Goal: Information Seeking & Learning: Obtain resource

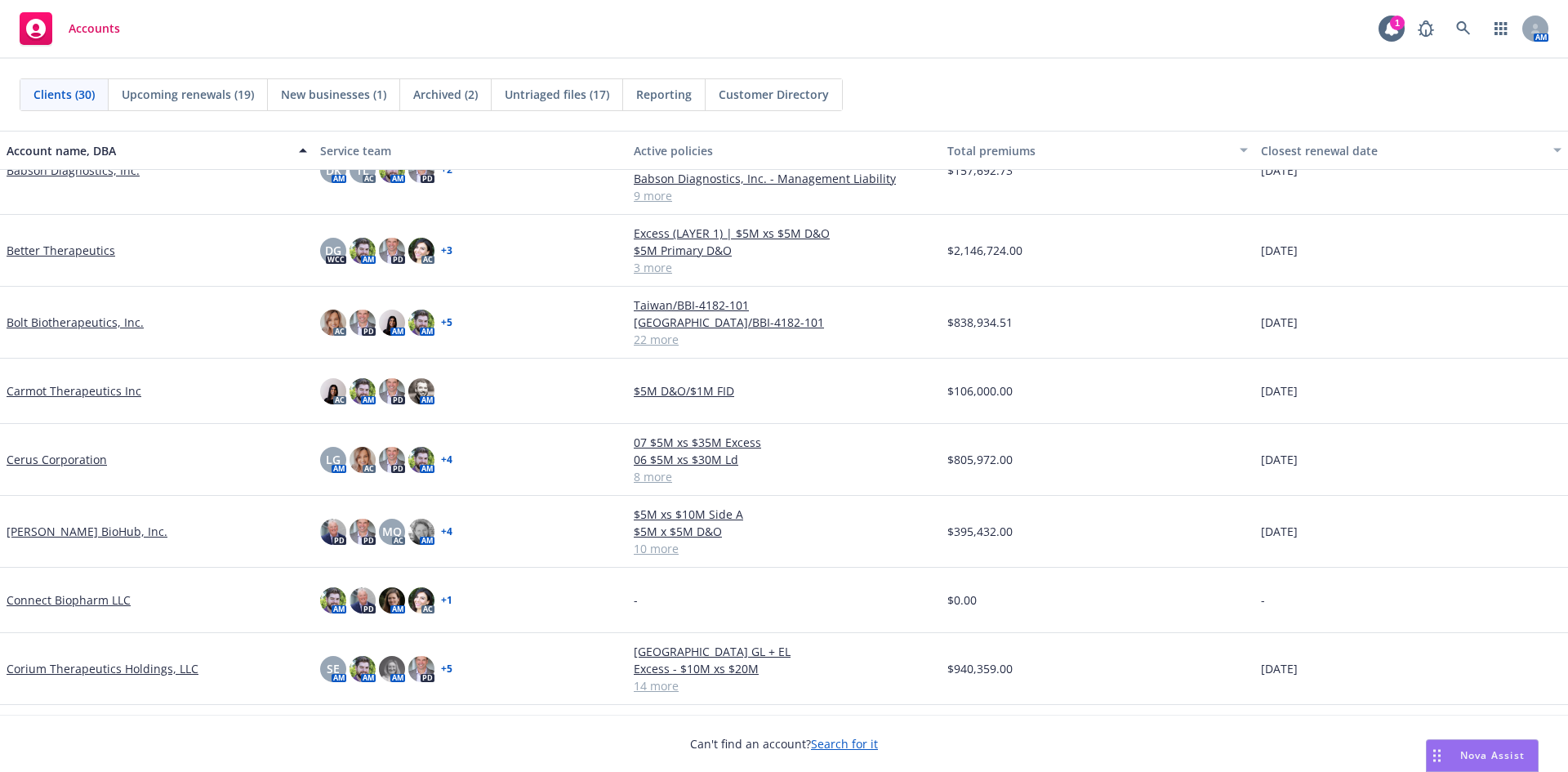
scroll to position [245, 0]
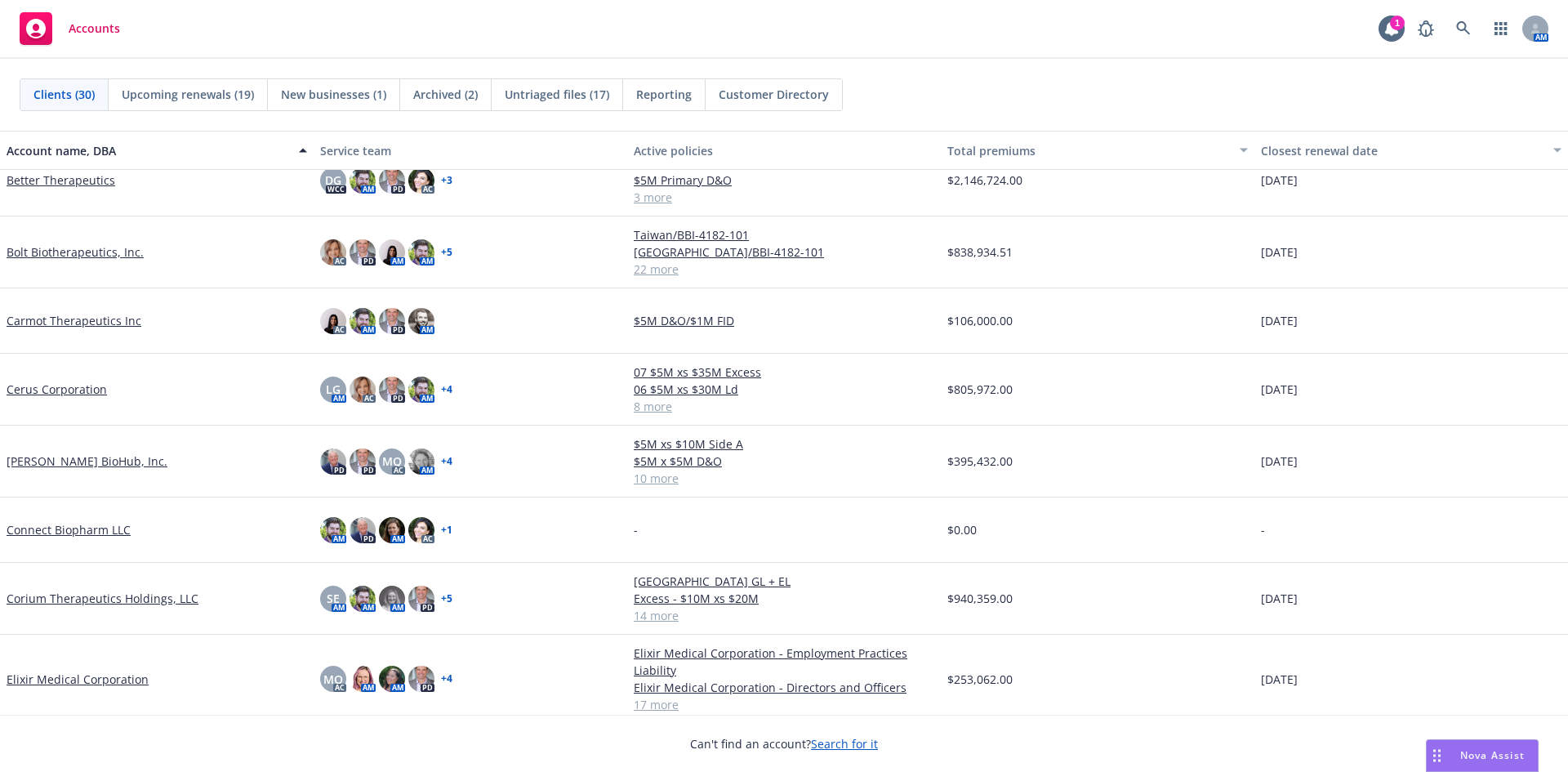
click at [73, 389] on link "Cerus Corporation" at bounding box center [57, 389] width 101 height 17
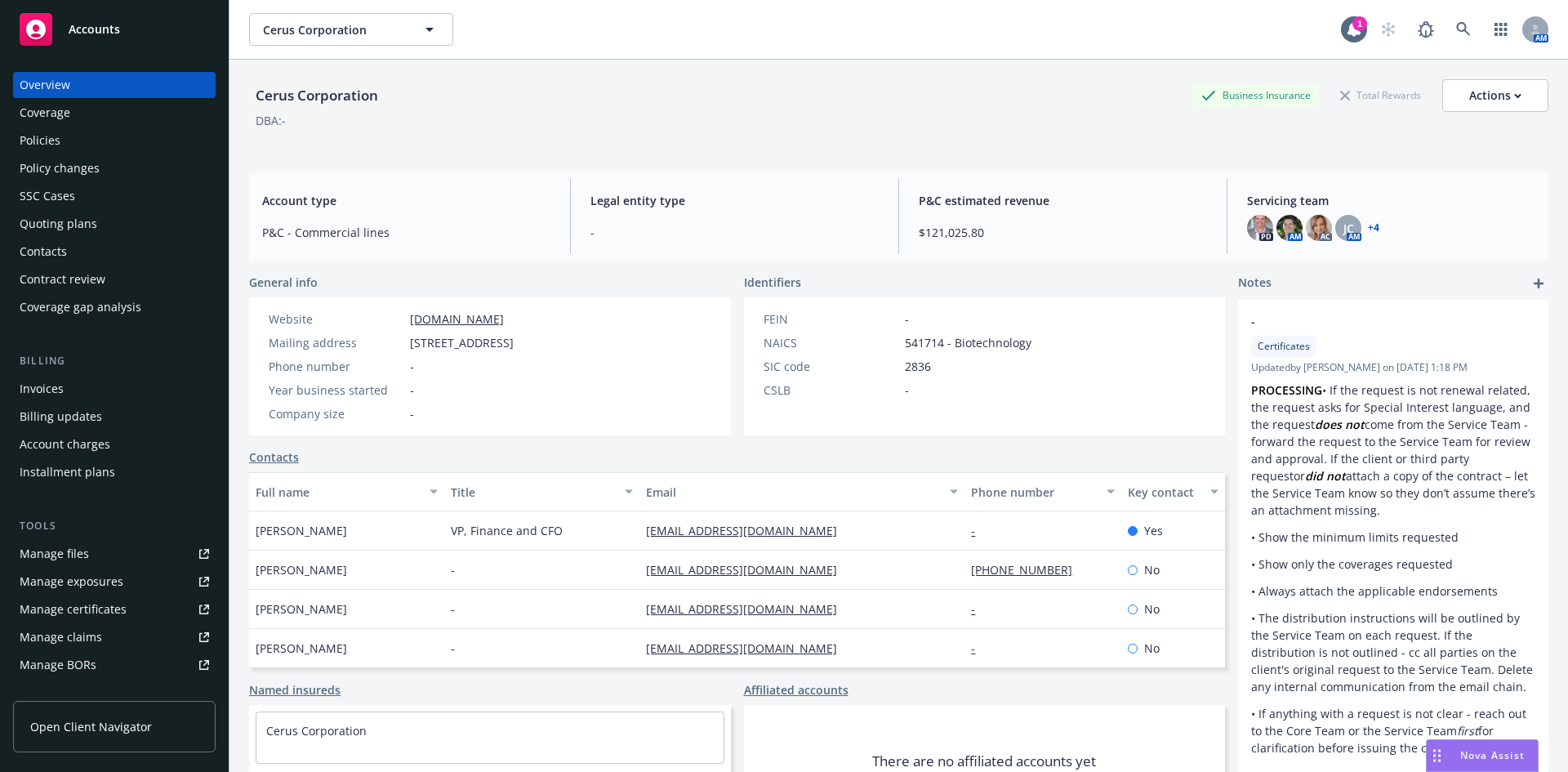
click at [65, 131] on div "Policies" at bounding box center [115, 141] width 190 height 27
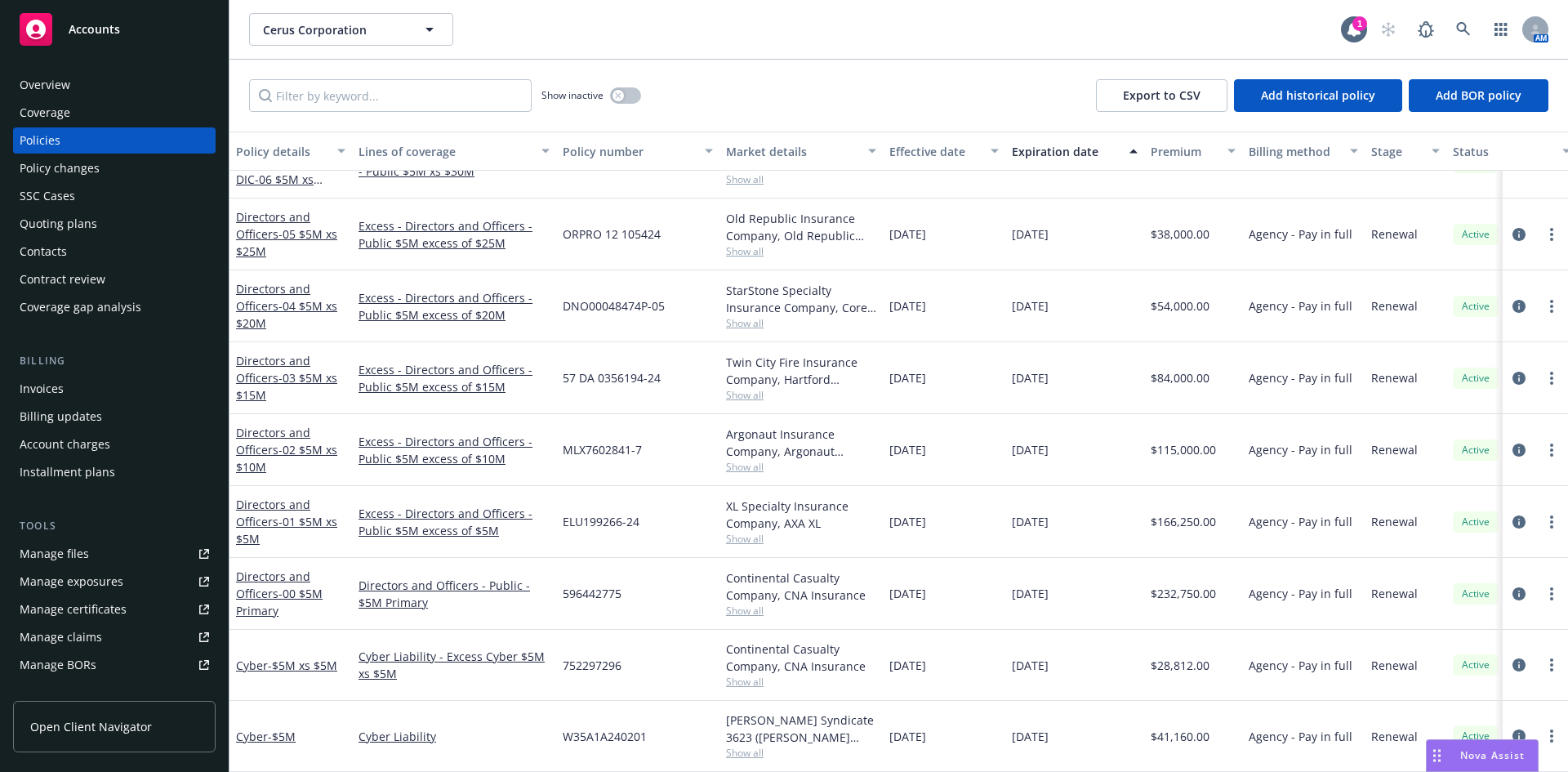
scroll to position [128, 0]
click at [369, 27] on span "Cerus Corporation" at bounding box center [333, 29] width 142 height 17
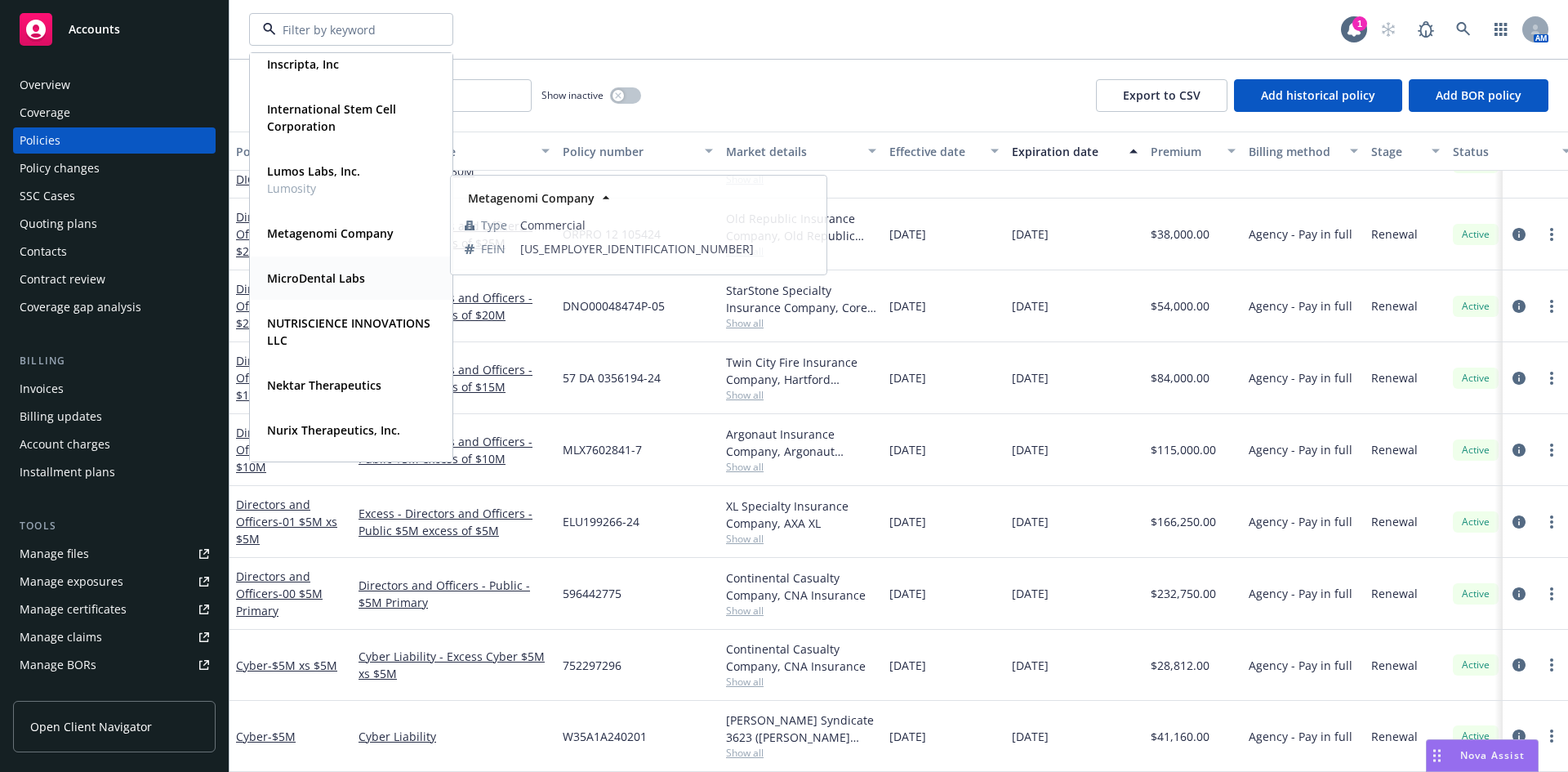
scroll to position [653, 0]
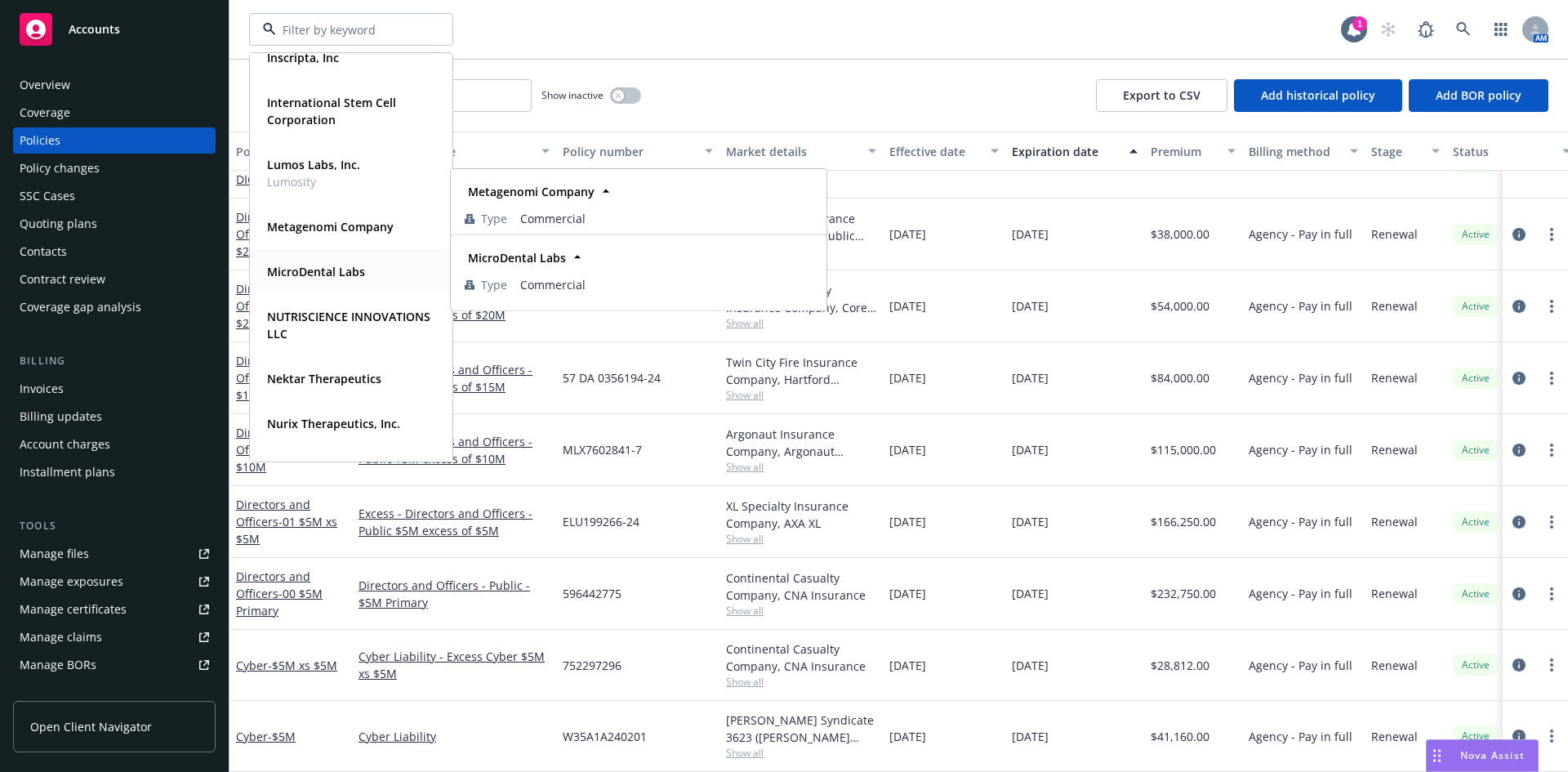
click at [323, 270] on strong "MicroDental Labs" at bounding box center [315, 272] width 98 height 15
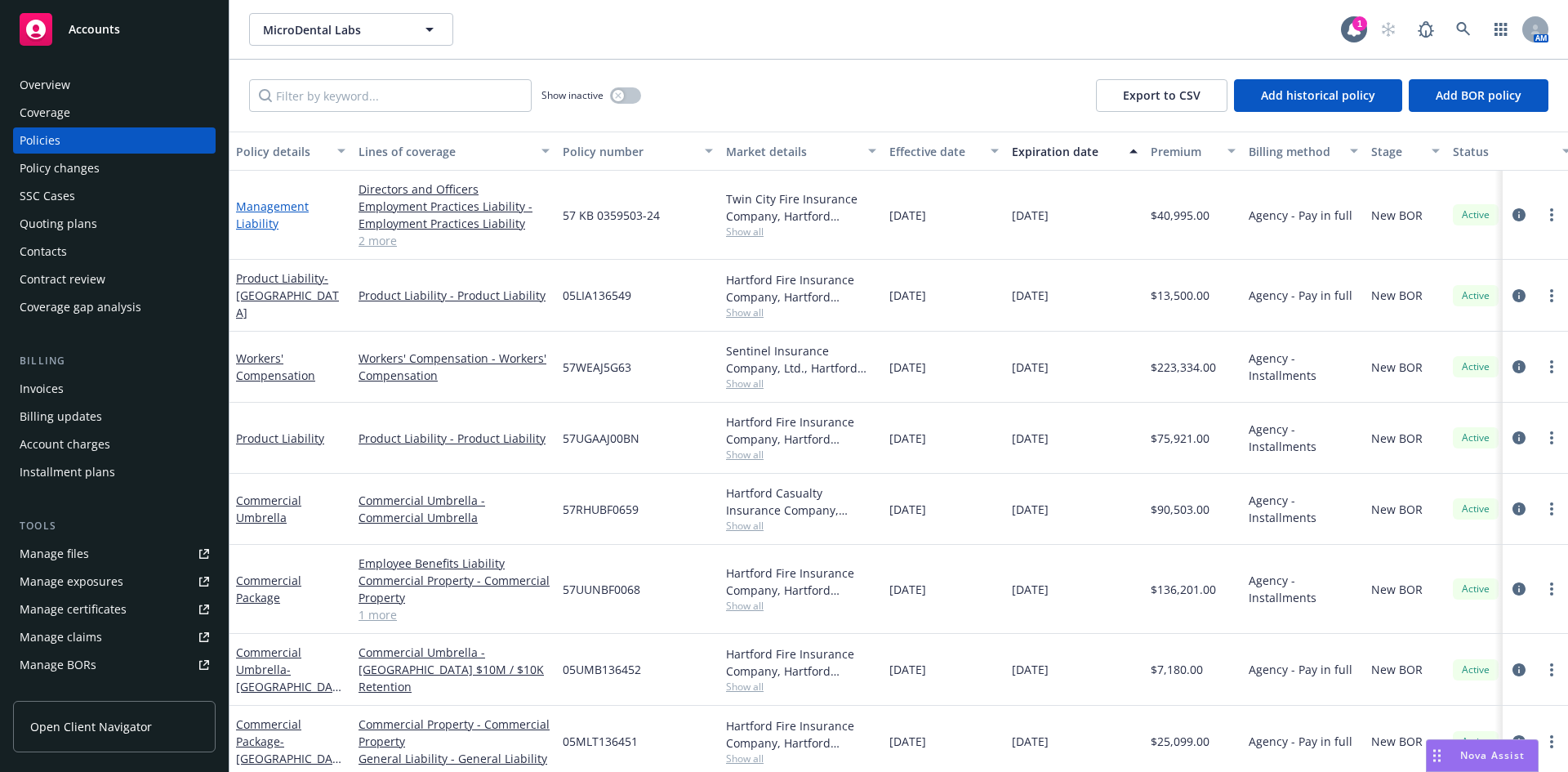
click at [288, 209] on link "Management Liability" at bounding box center [273, 215] width 73 height 32
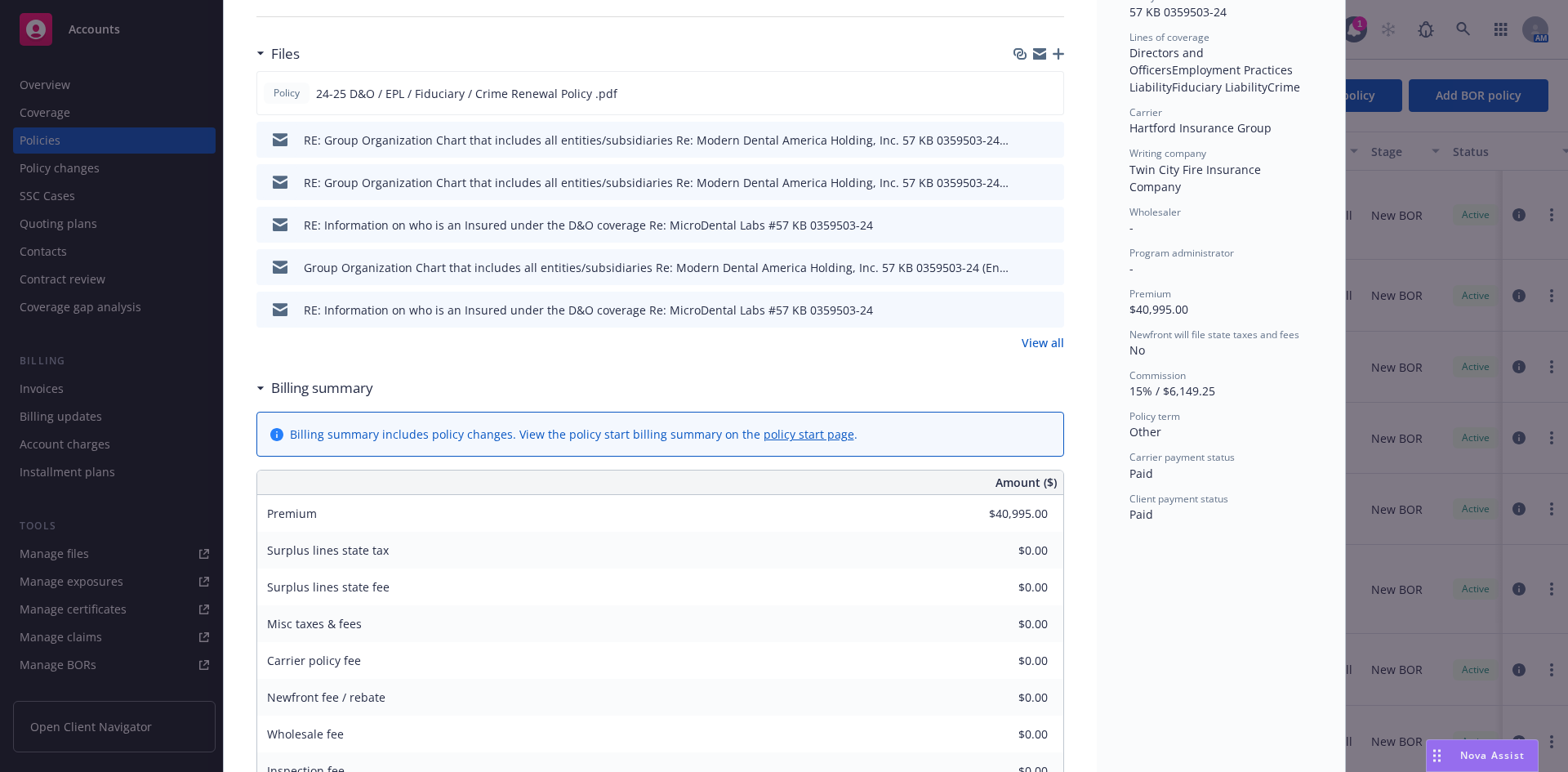
scroll to position [403, 0]
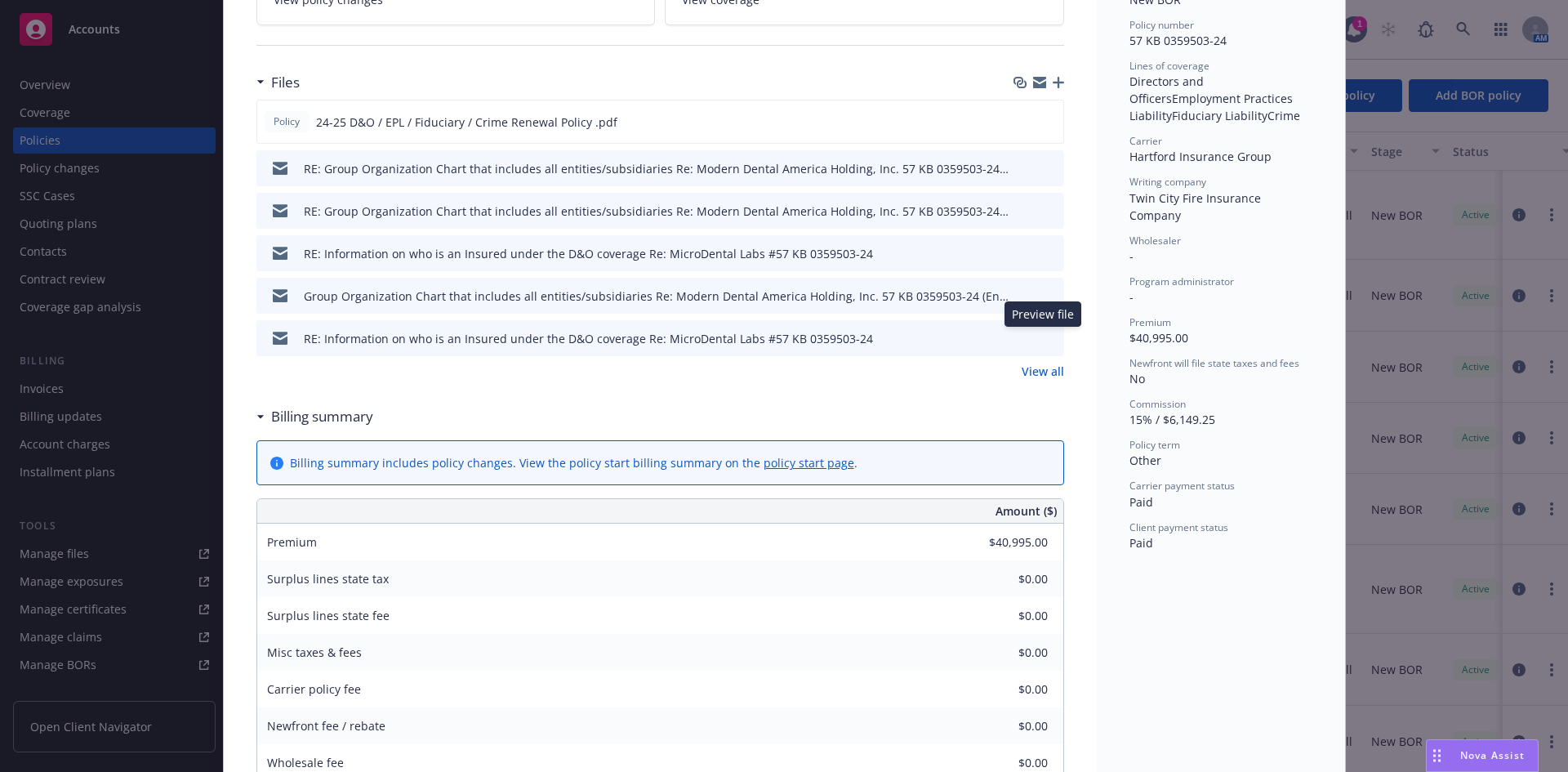
click at [1043, 337] on icon "preview file" at bounding box center [1048, 337] width 14 height 11
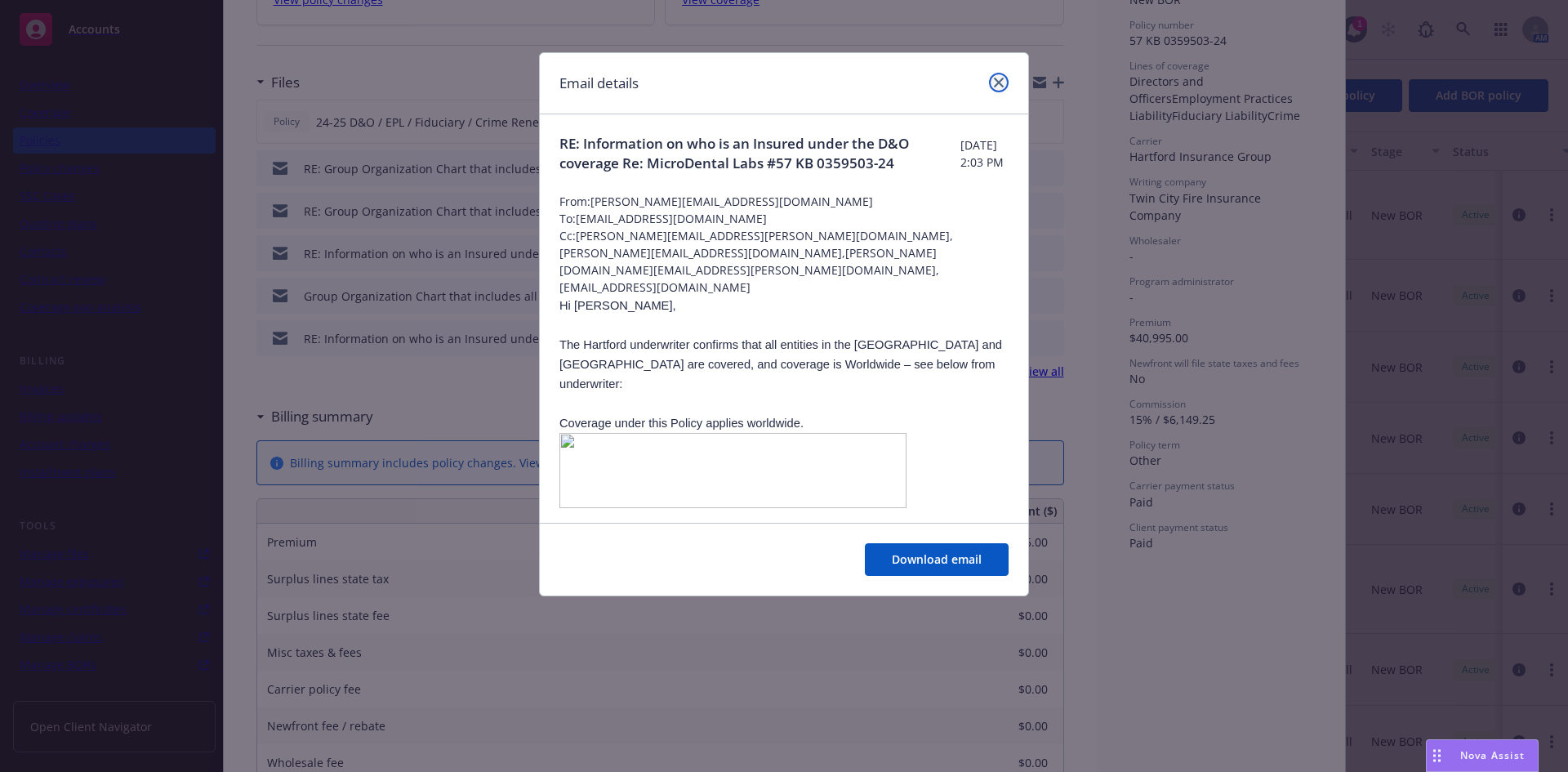
click at [1008, 78] on link "close" at bounding box center [999, 83] width 20 height 20
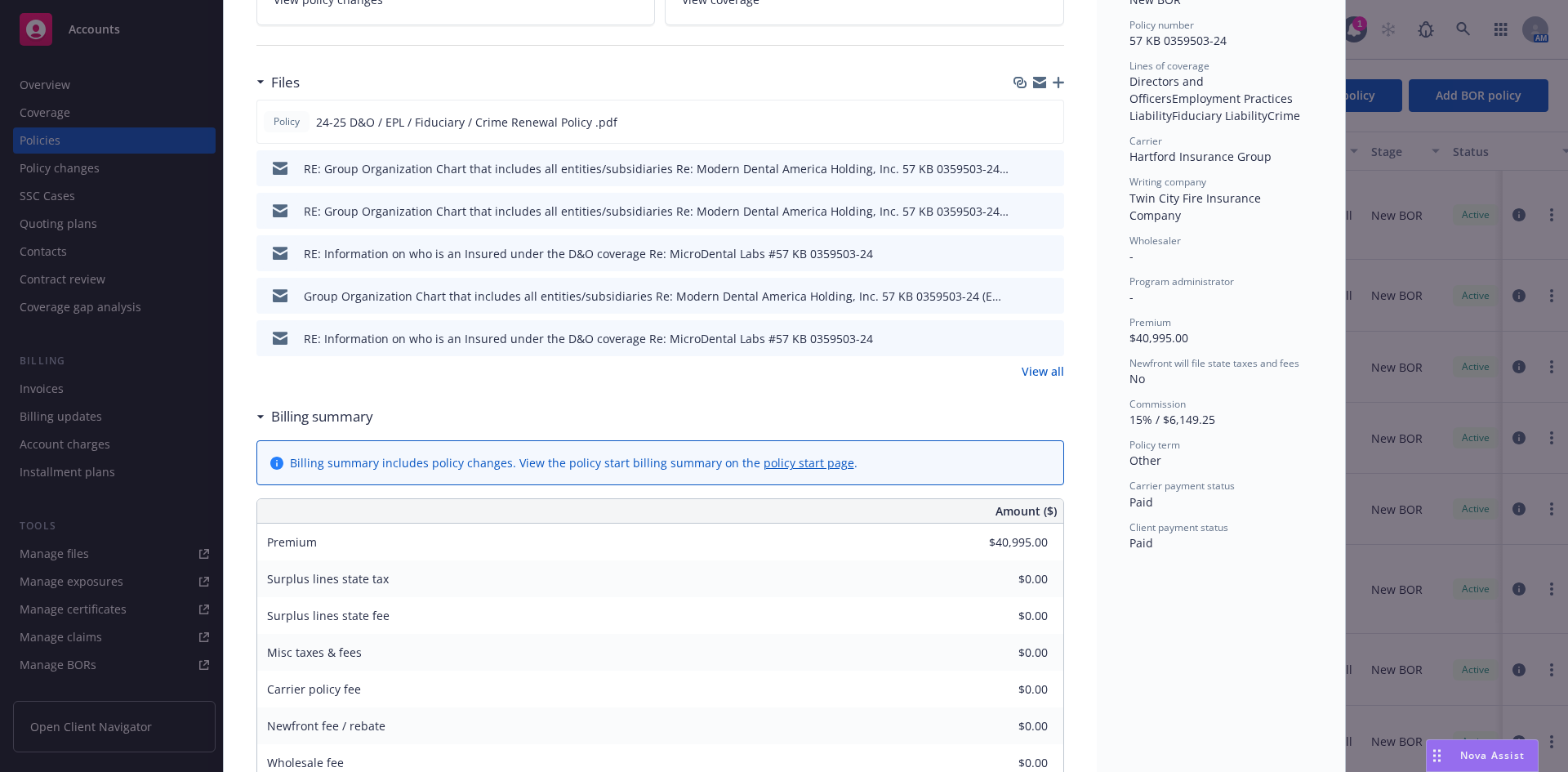
click at [1045, 294] on icon "preview file" at bounding box center [1048, 294] width 14 height 11
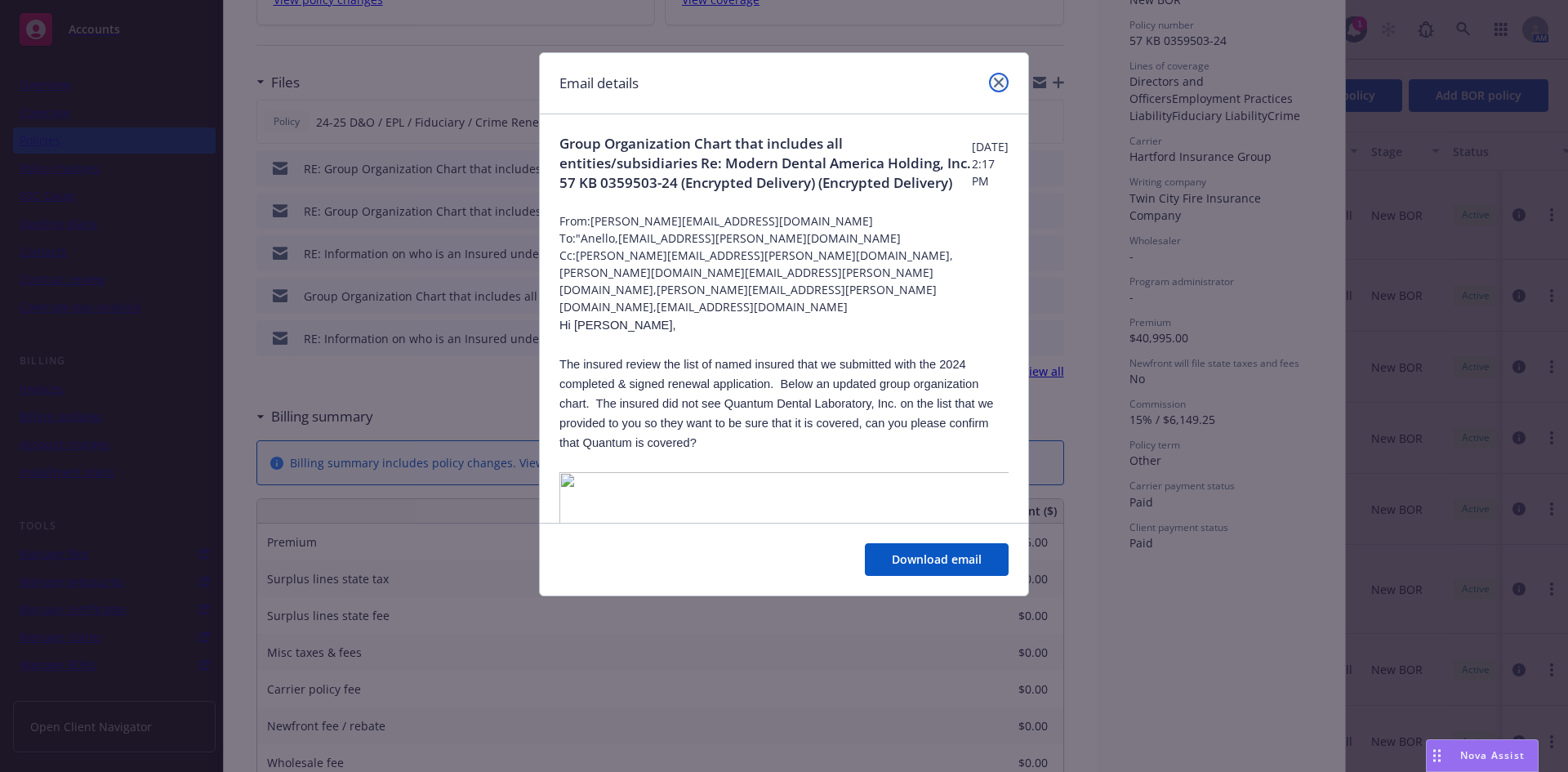
click at [995, 84] on icon "close" at bounding box center [999, 83] width 9 height 9
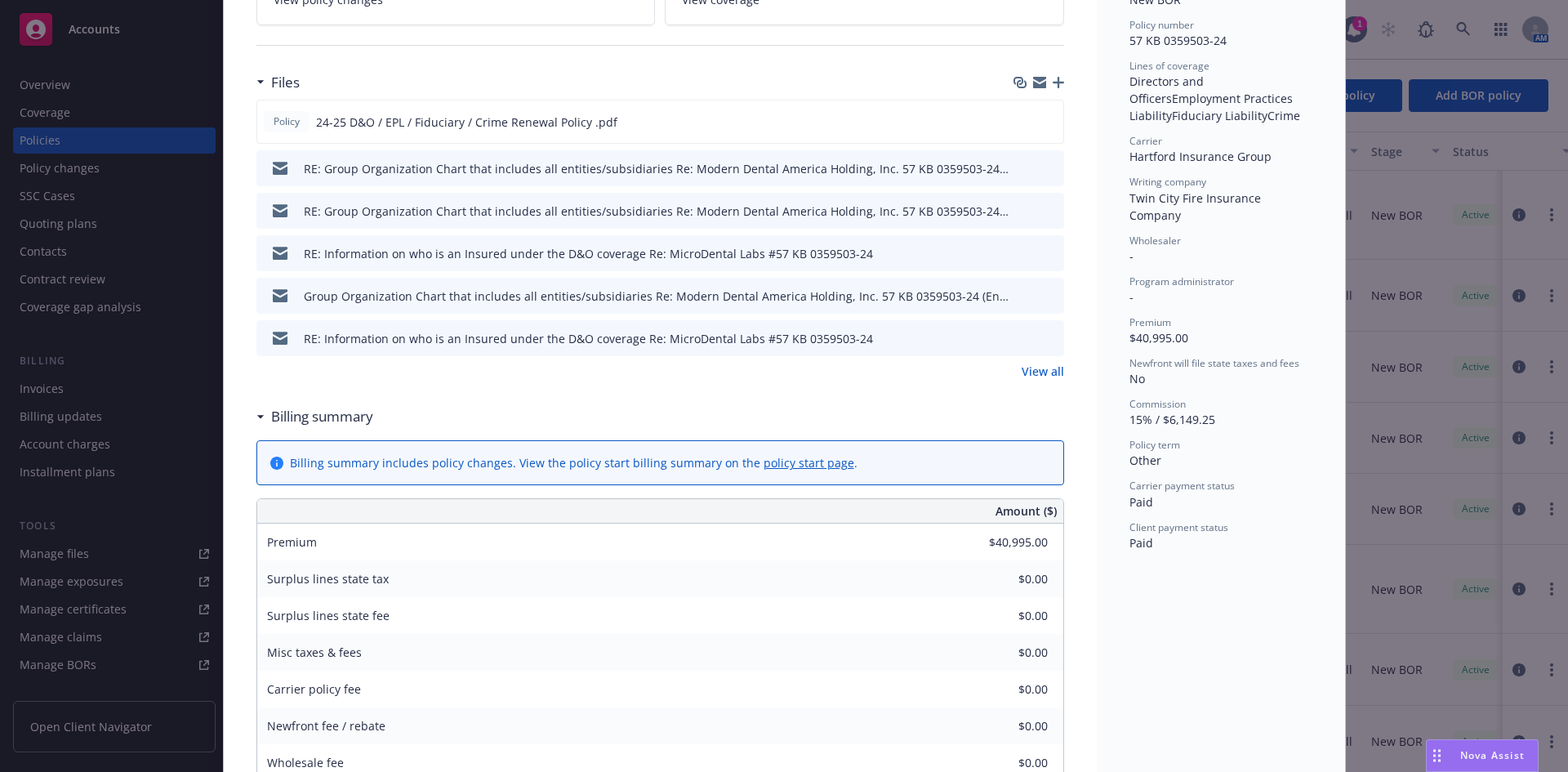
click at [1042, 254] on icon "preview file" at bounding box center [1048, 253] width 14 height 11
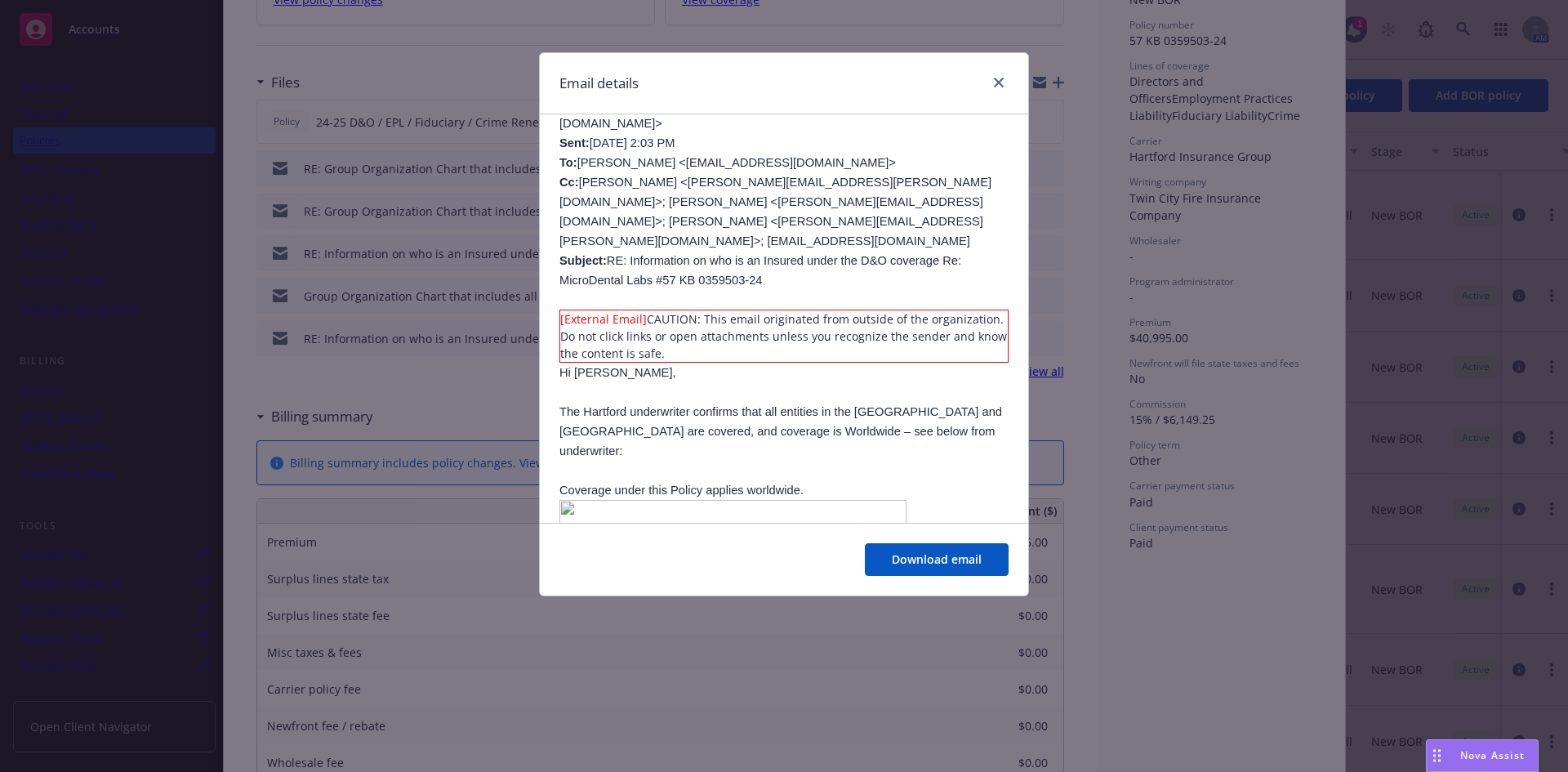
scroll to position [327, 0]
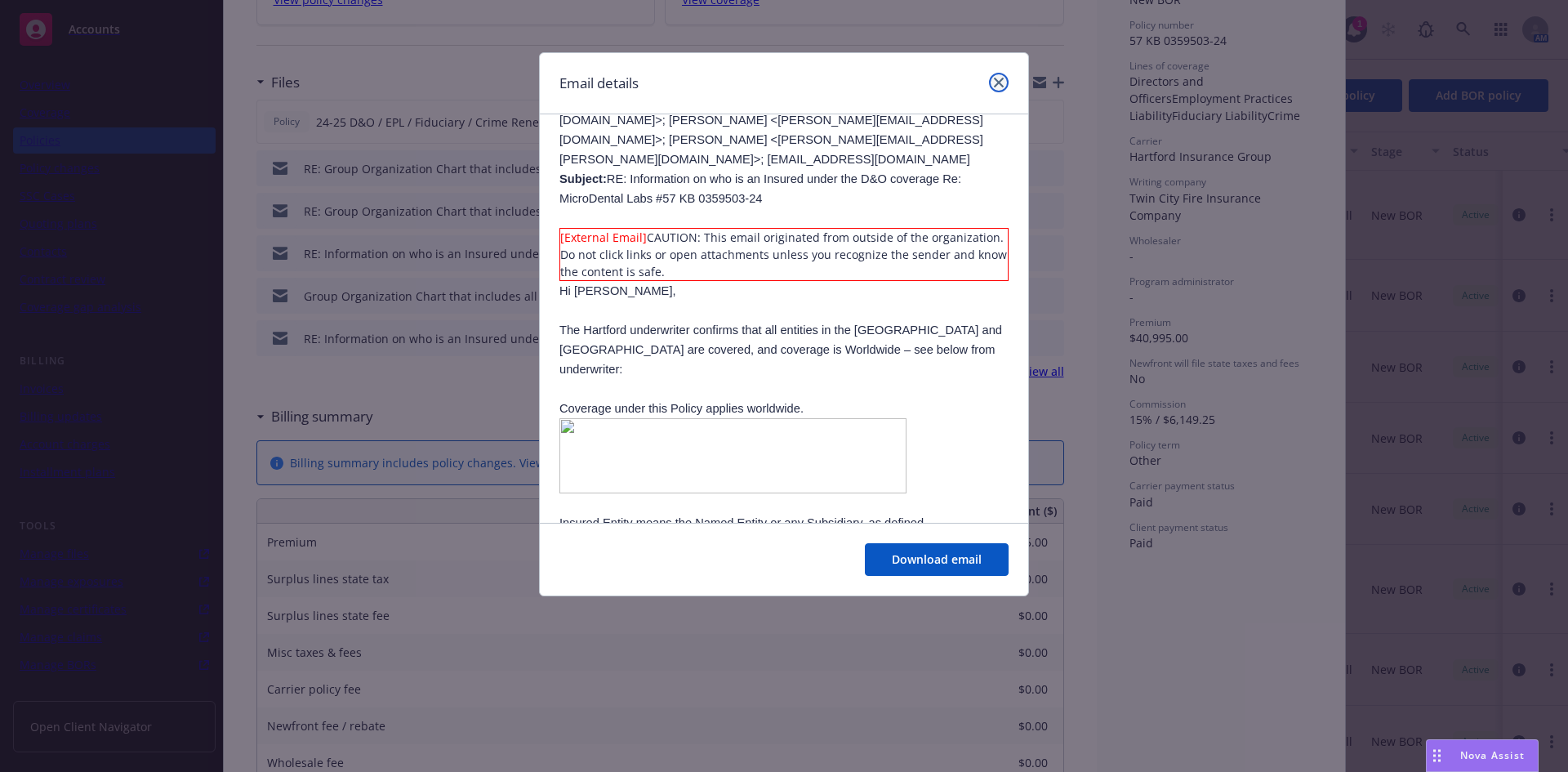
click at [998, 84] on icon "close" at bounding box center [999, 83] width 9 height 9
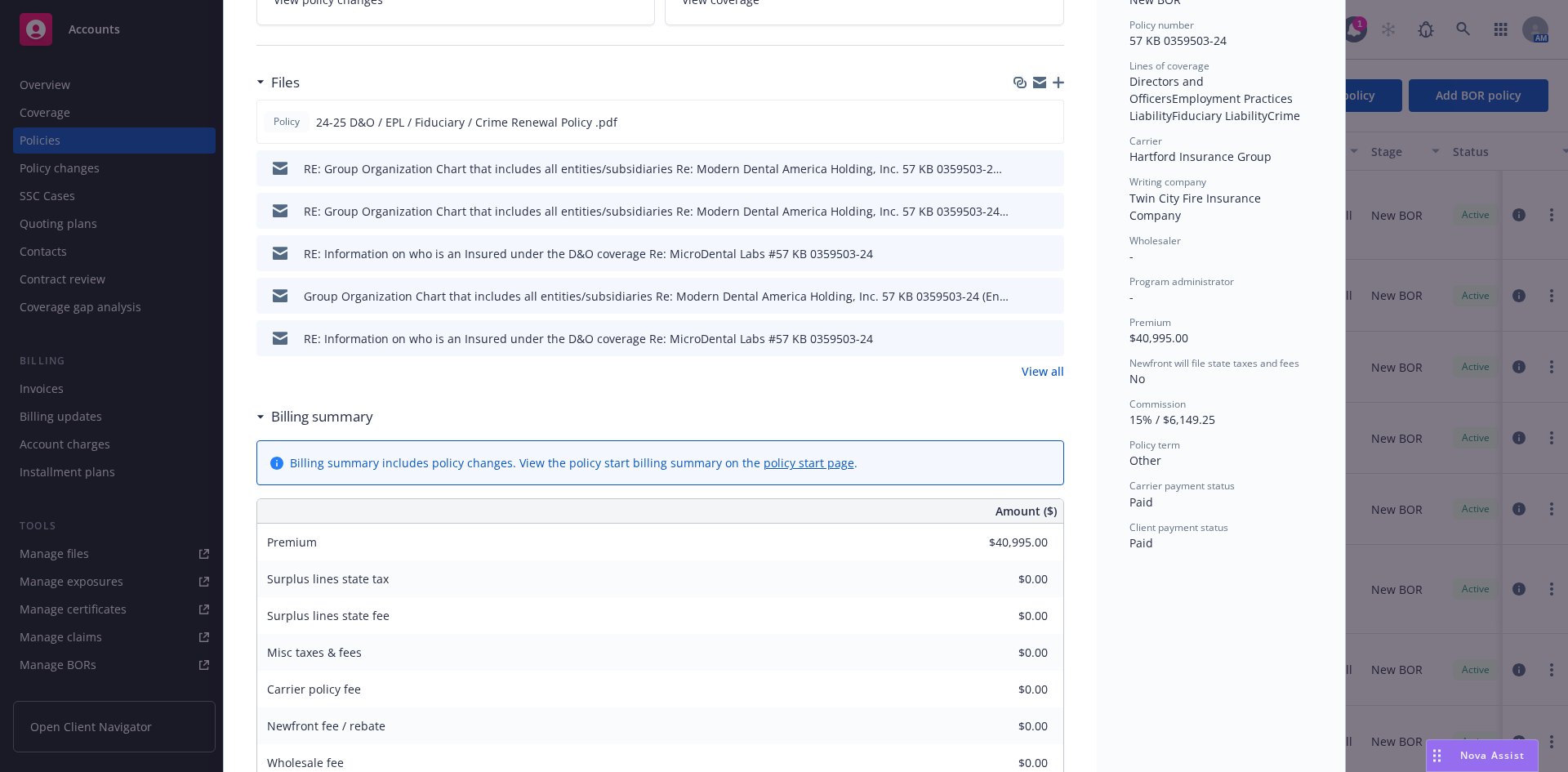
click at [1042, 172] on icon "preview file" at bounding box center [1048, 167] width 14 height 11
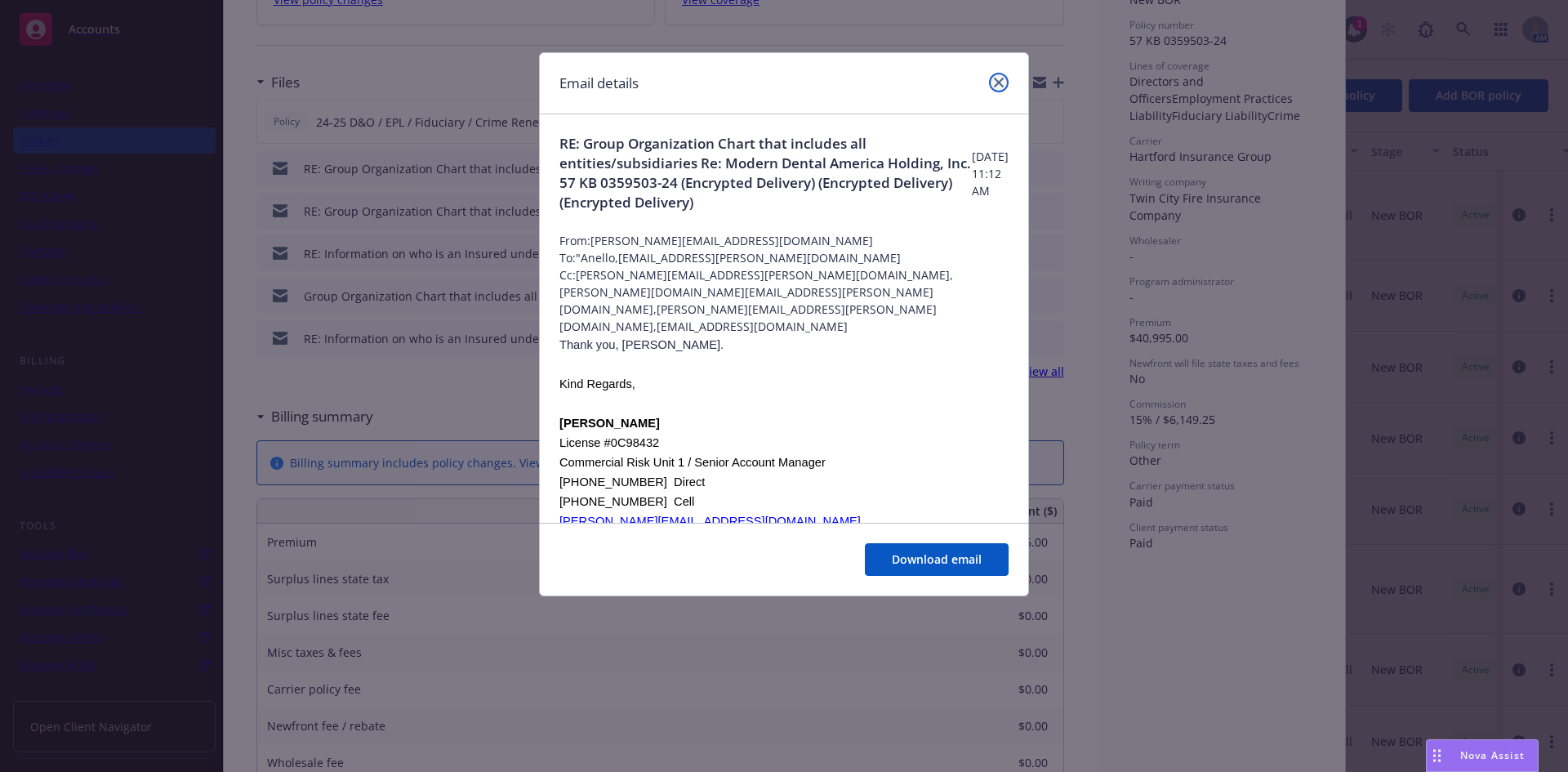
click at [997, 82] on icon "close" at bounding box center [999, 83] width 9 height 9
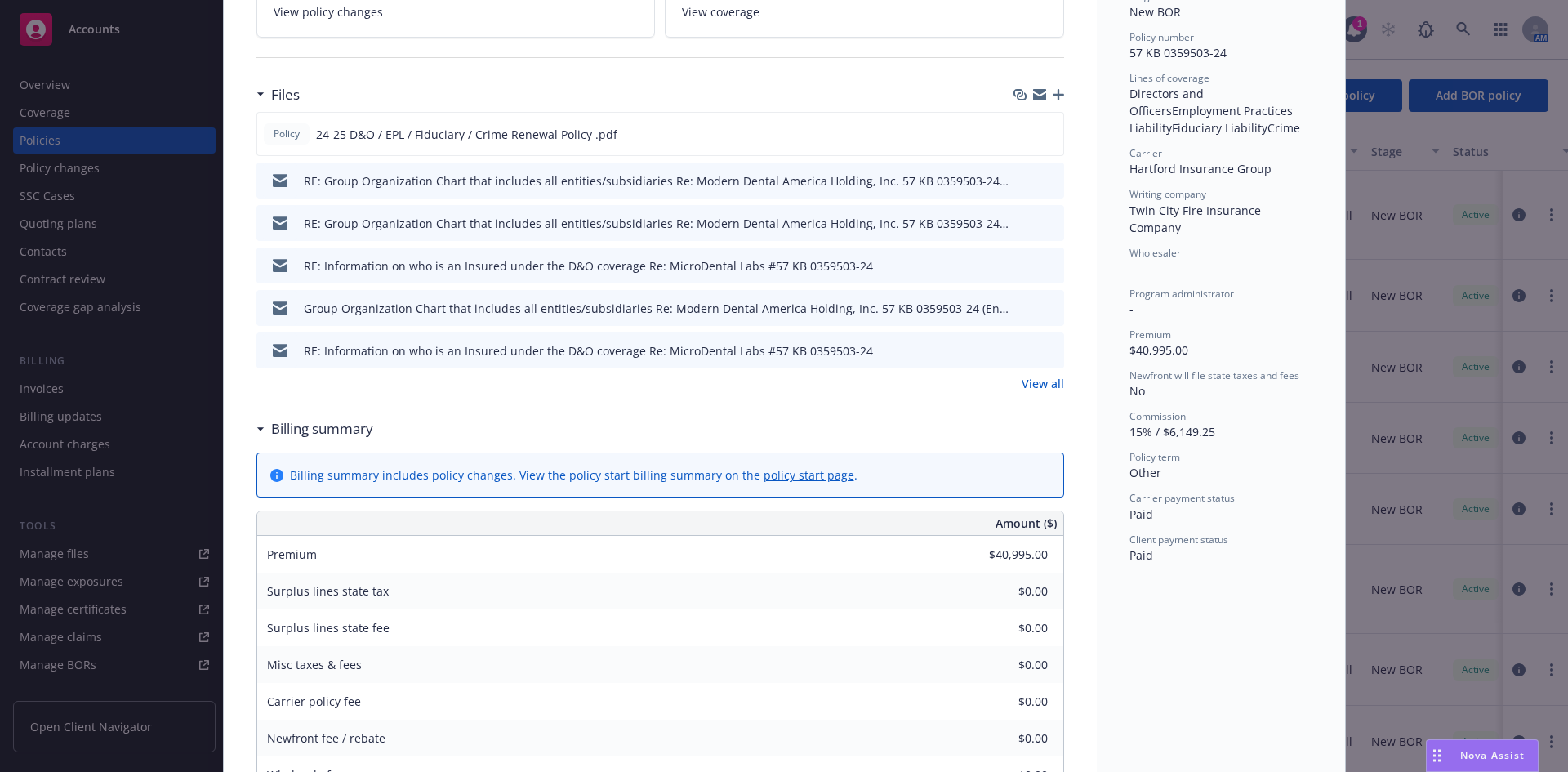
scroll to position [403, 0]
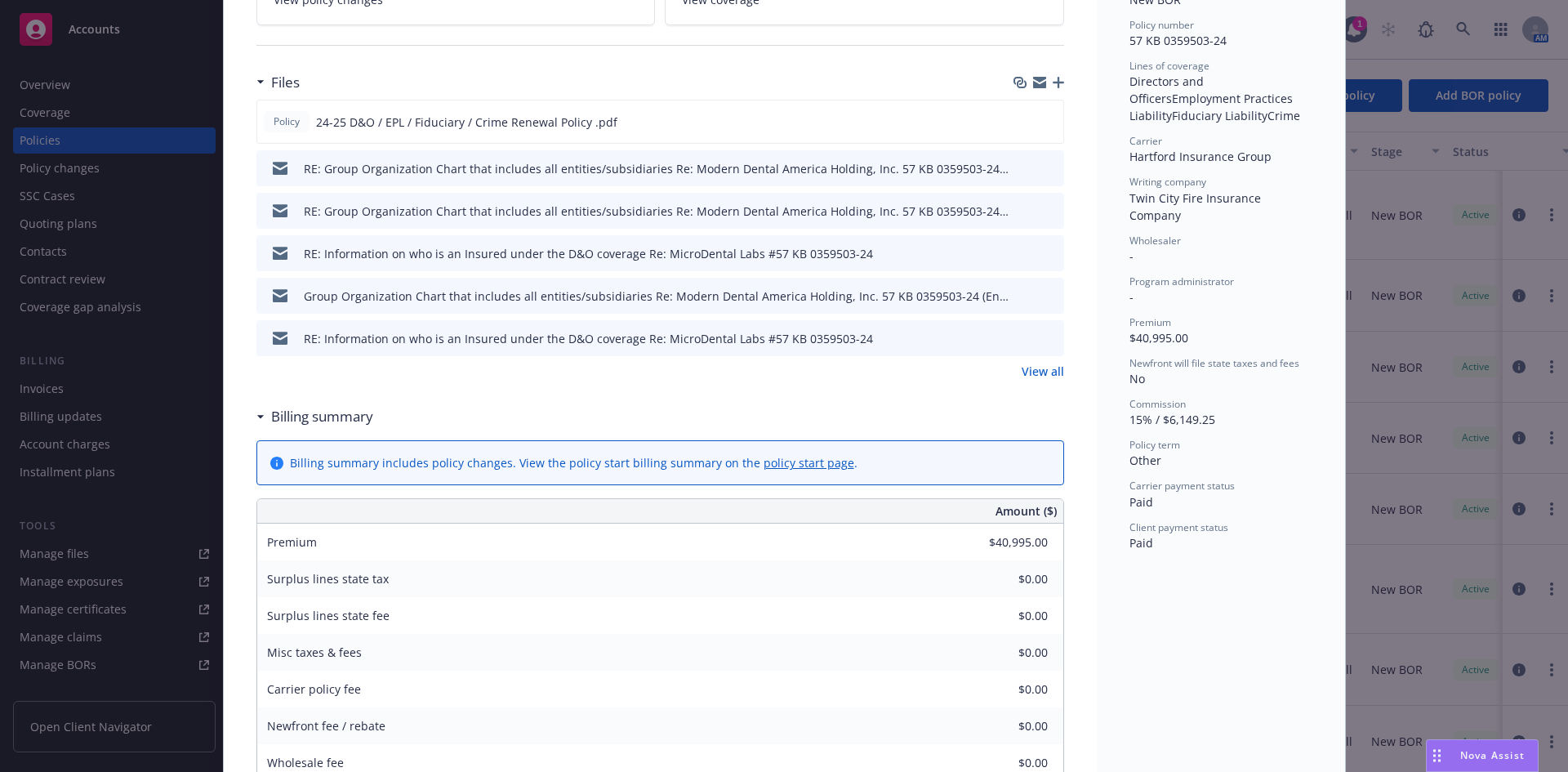
click at [1043, 373] on link "View all" at bounding box center [1043, 371] width 43 height 17
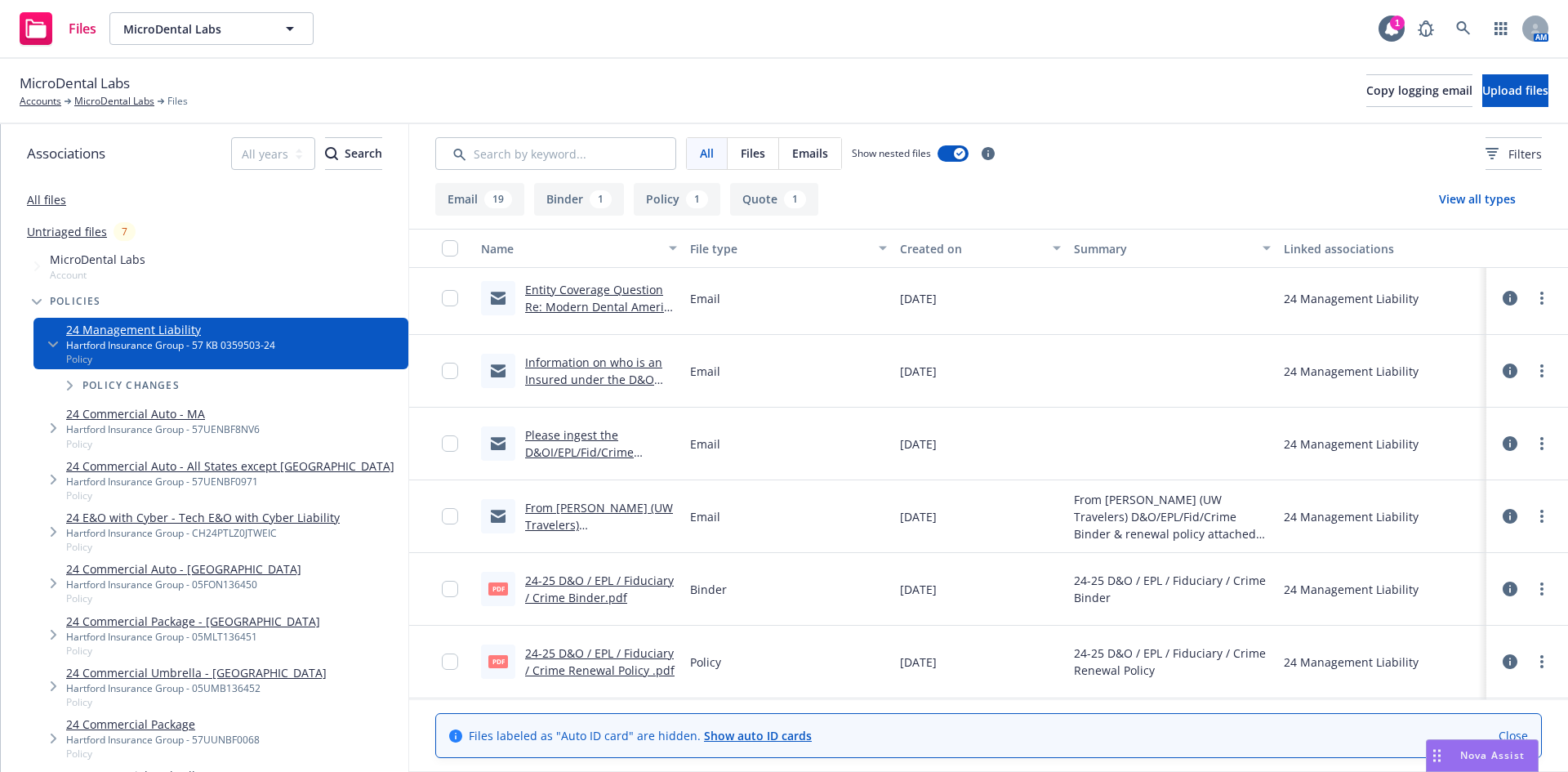
scroll to position [735, 0]
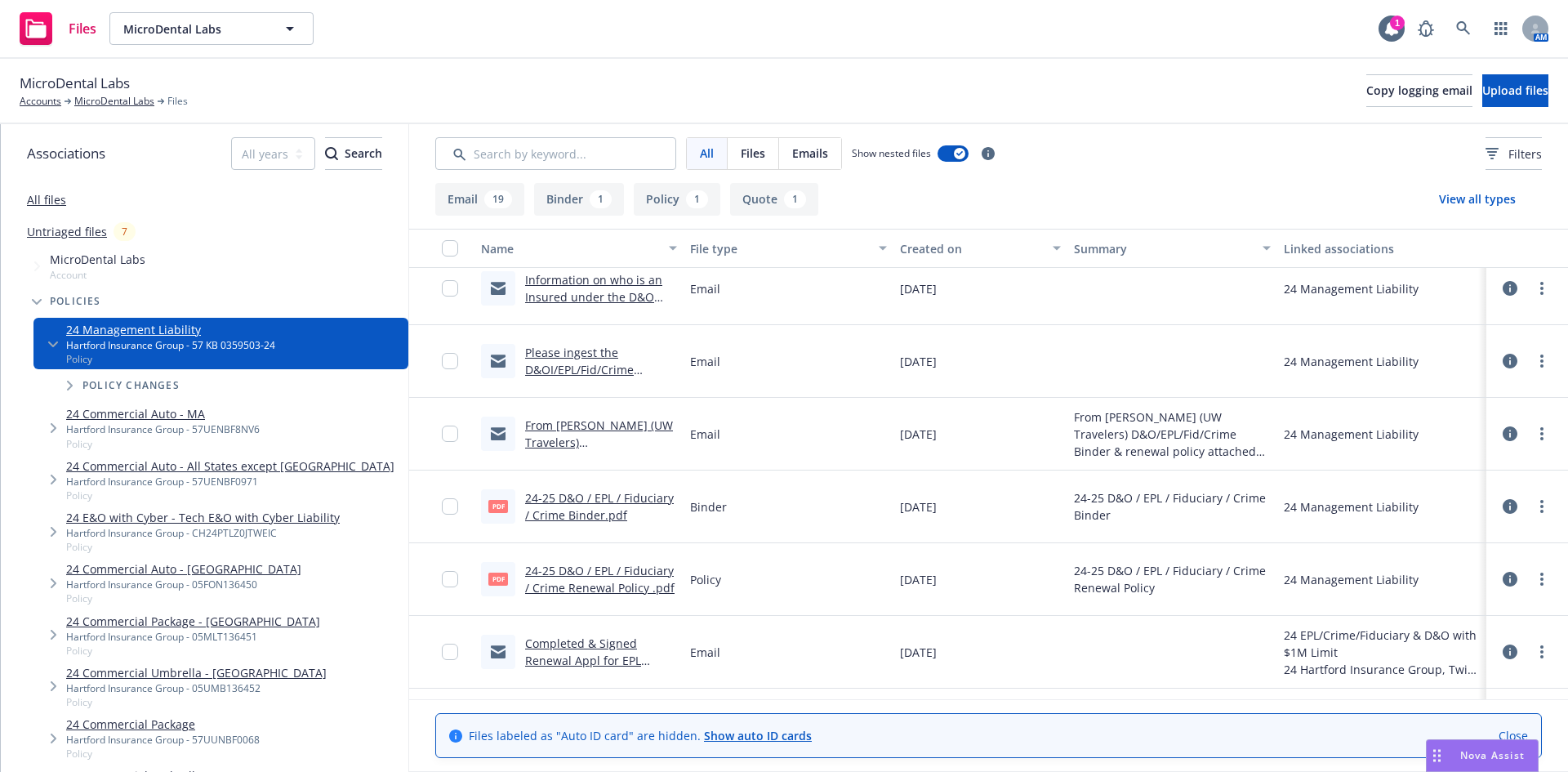
click at [625, 444] on link "From Geoff (UW Travelers) D&O/EPL/Fid/Crime Binder & renewal policy attached (2…" at bounding box center [599, 460] width 148 height 85
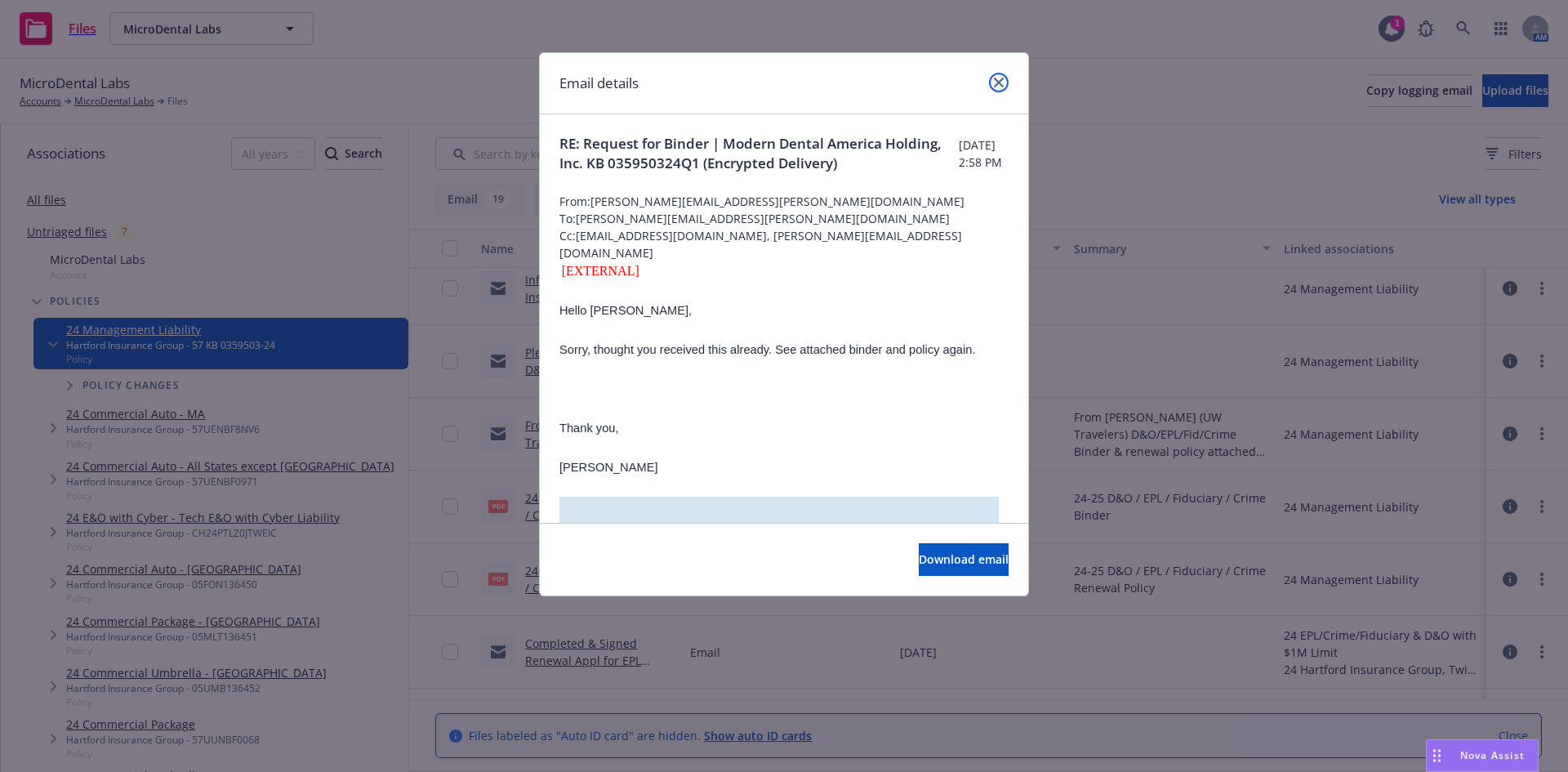
click at [1000, 84] on icon "close" at bounding box center [999, 83] width 9 height 9
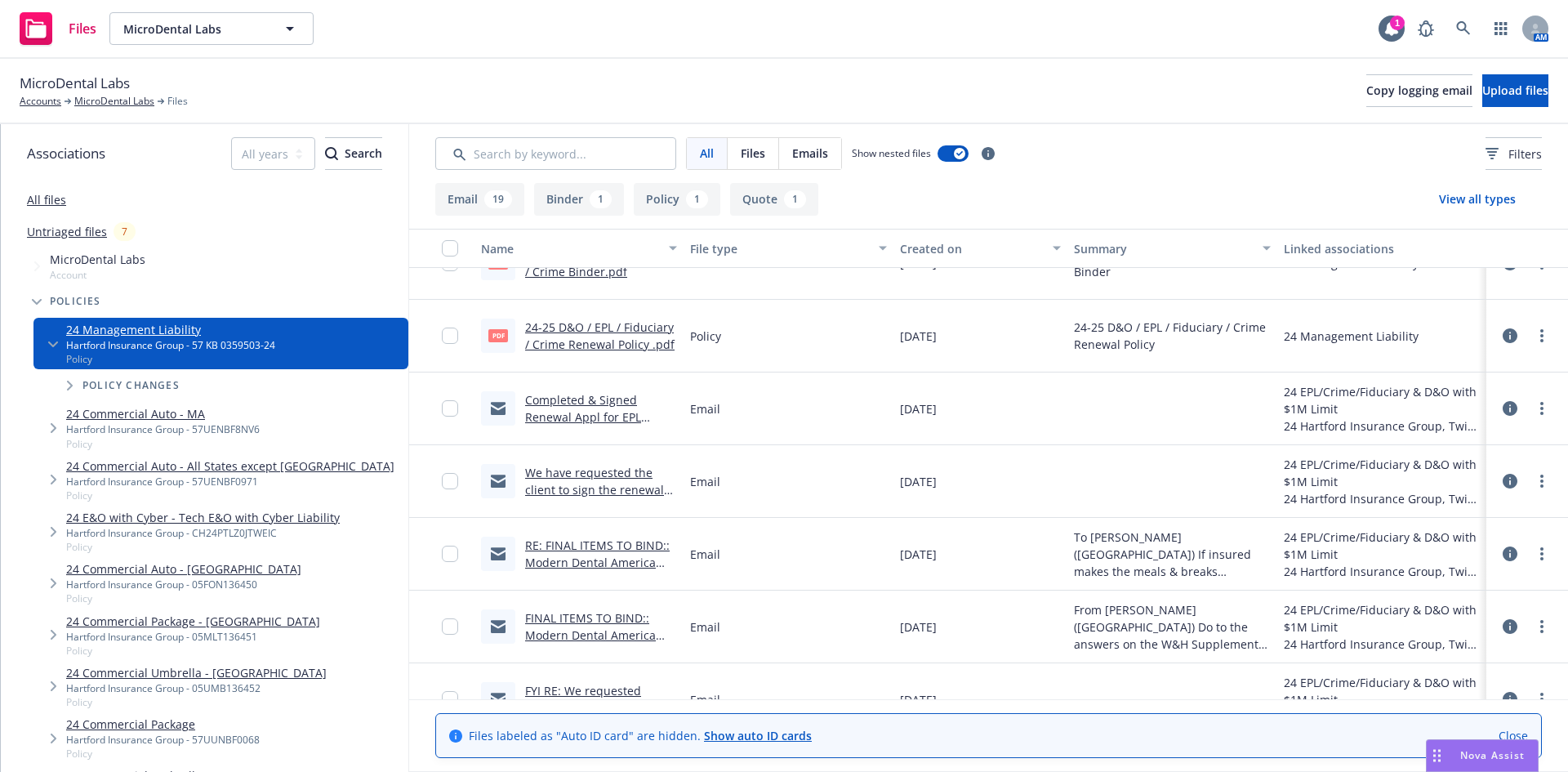
scroll to position [980, 0]
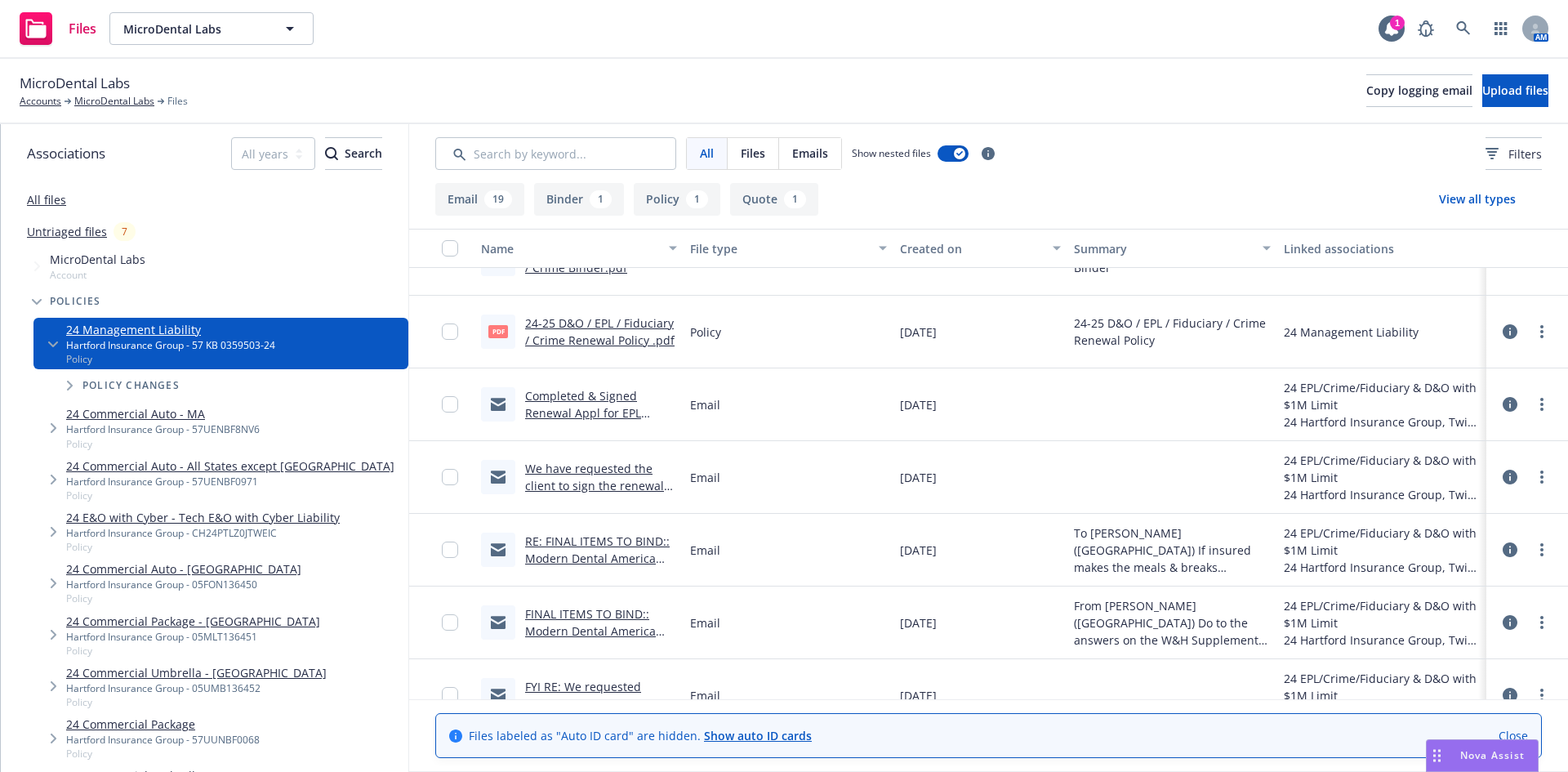
click at [614, 557] on link "RE: FINAL ITEMS TO BIND:: Modern Dental America Holding, Inc. KB 035950324Q1 - …" at bounding box center [597, 584] width 144 height 102
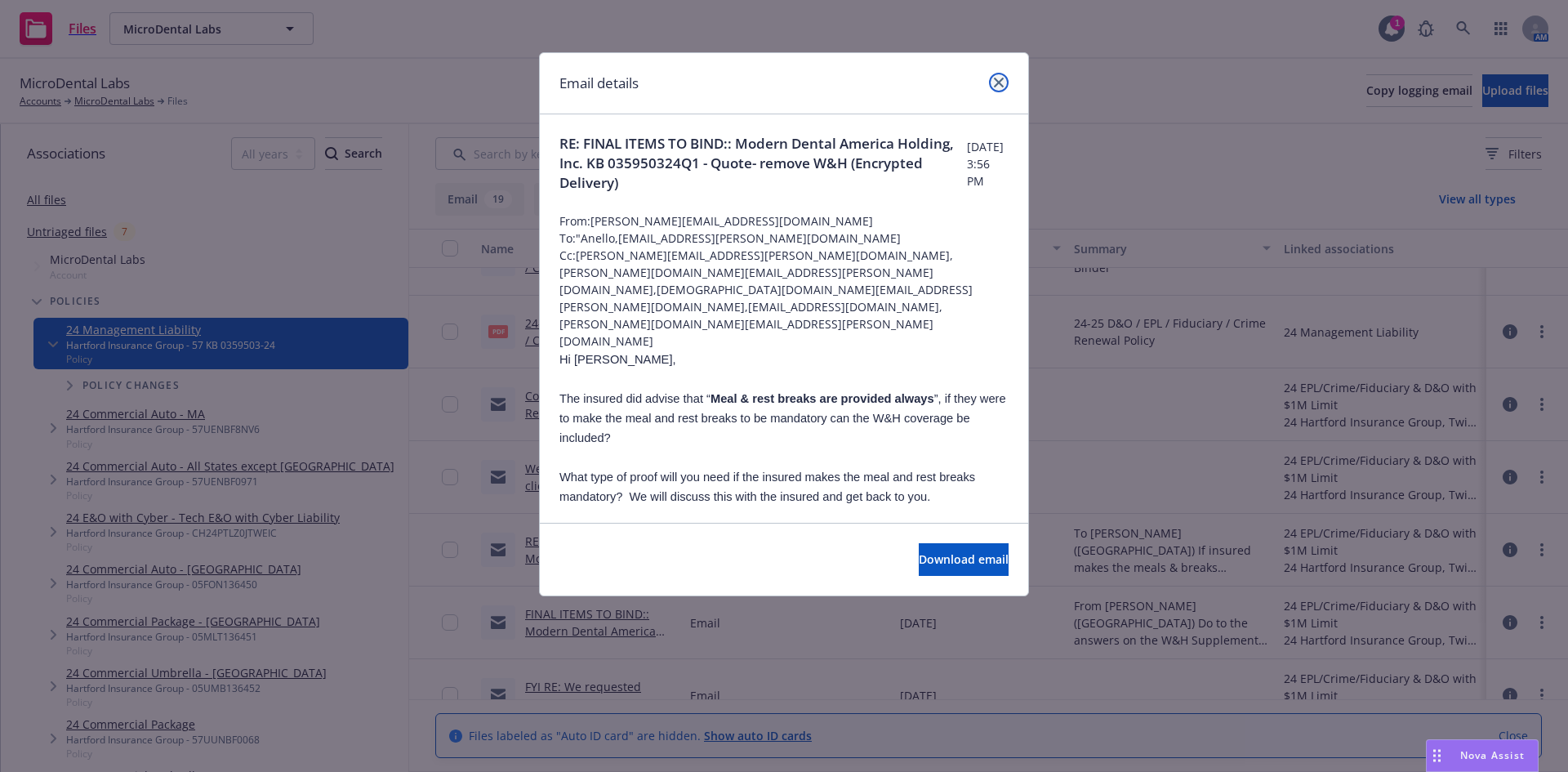
click at [1002, 86] on icon "close" at bounding box center [999, 83] width 9 height 9
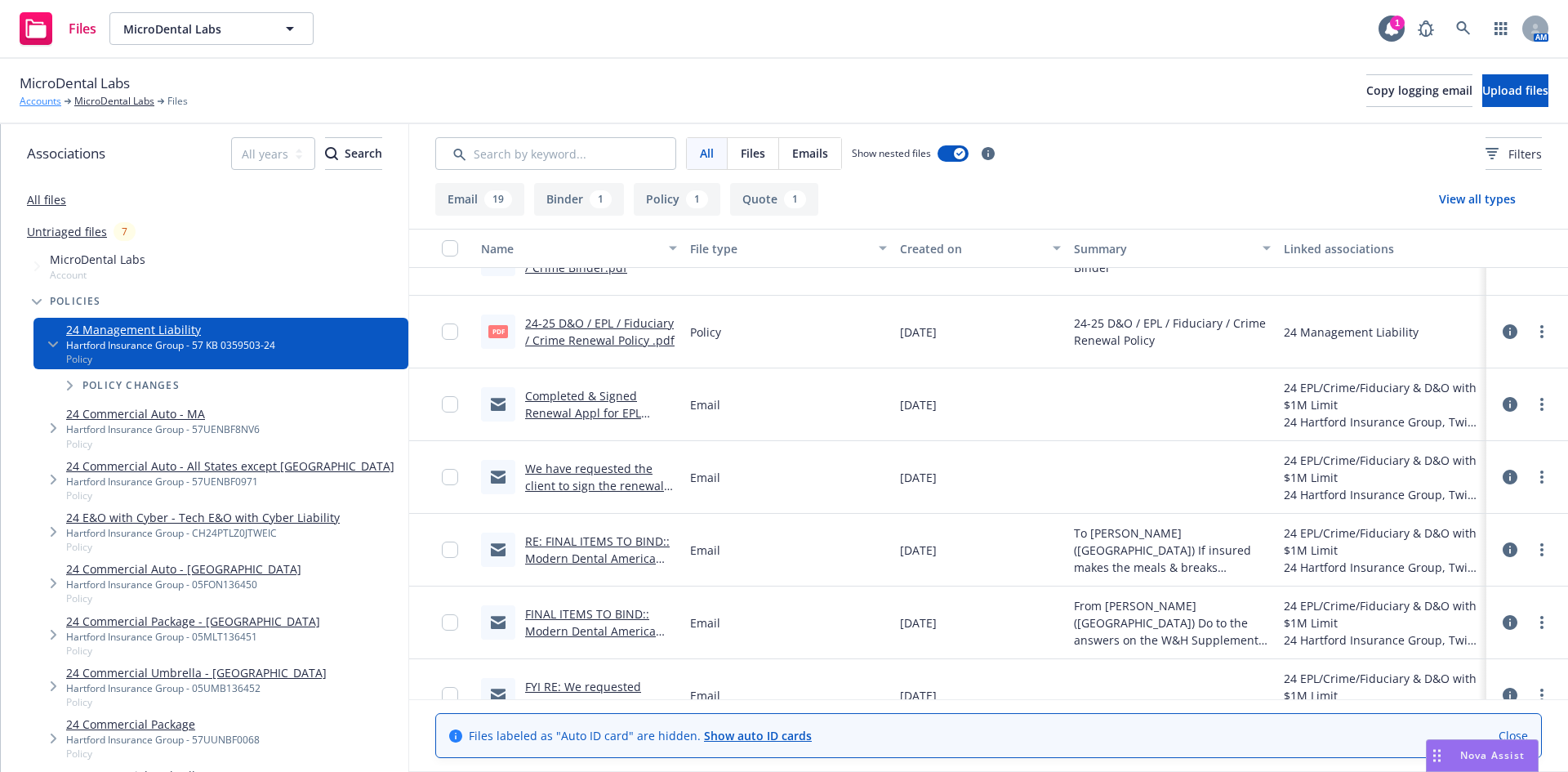
click at [55, 101] on link "Accounts" at bounding box center [41, 101] width 42 height 14
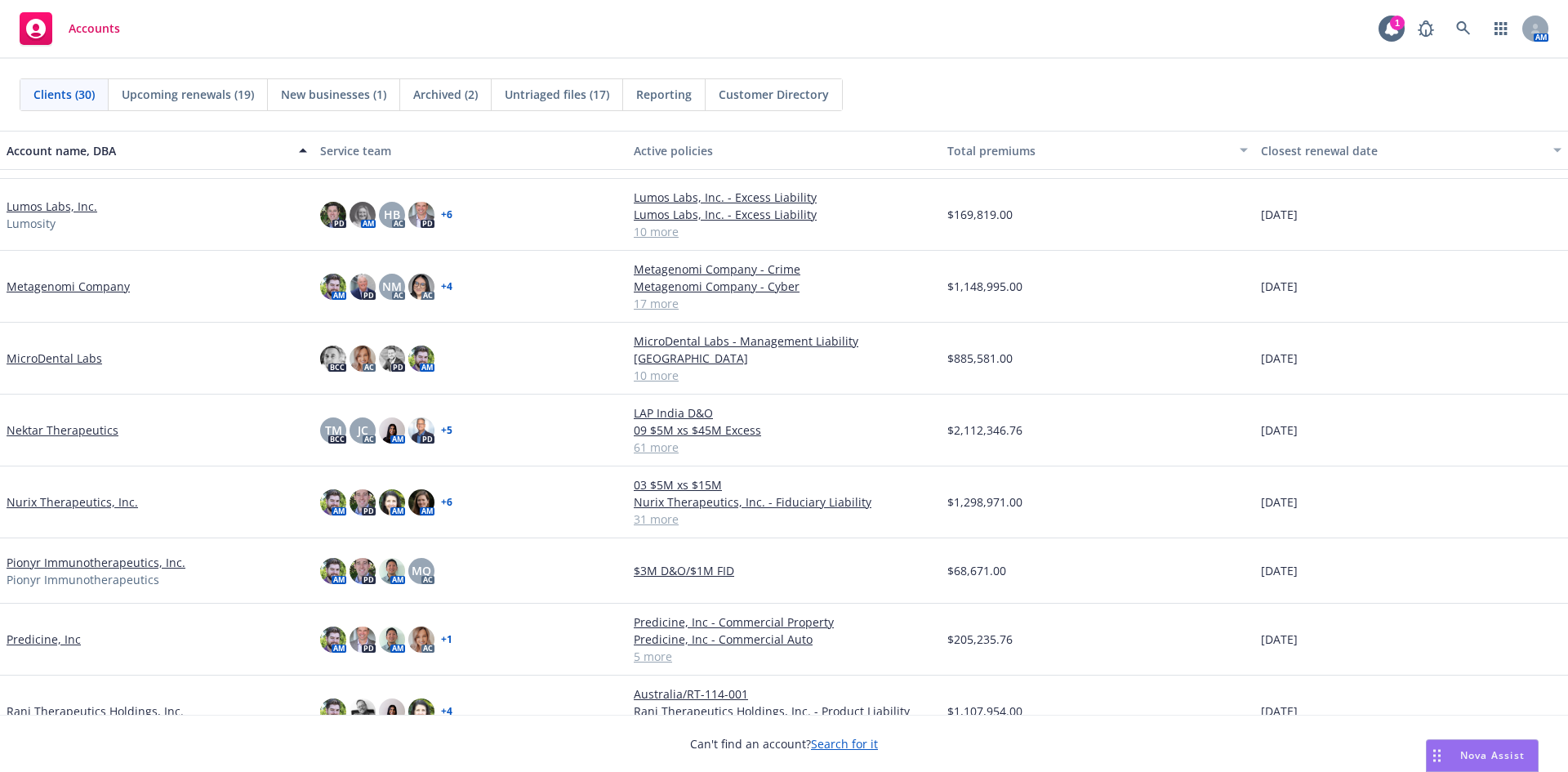
scroll to position [902, 0]
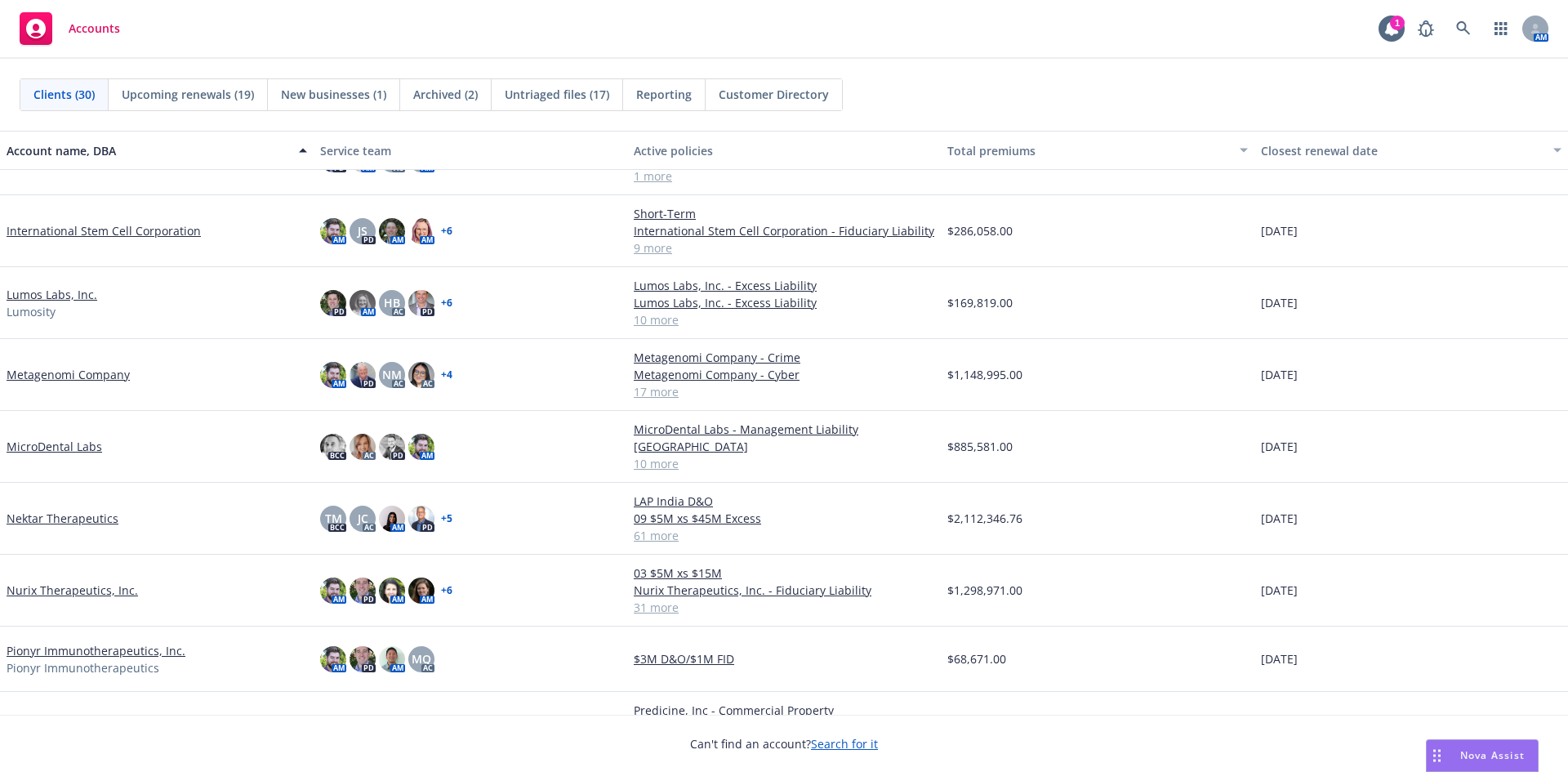
click at [86, 442] on link "MicroDental Labs" at bounding box center [54, 446] width 96 height 17
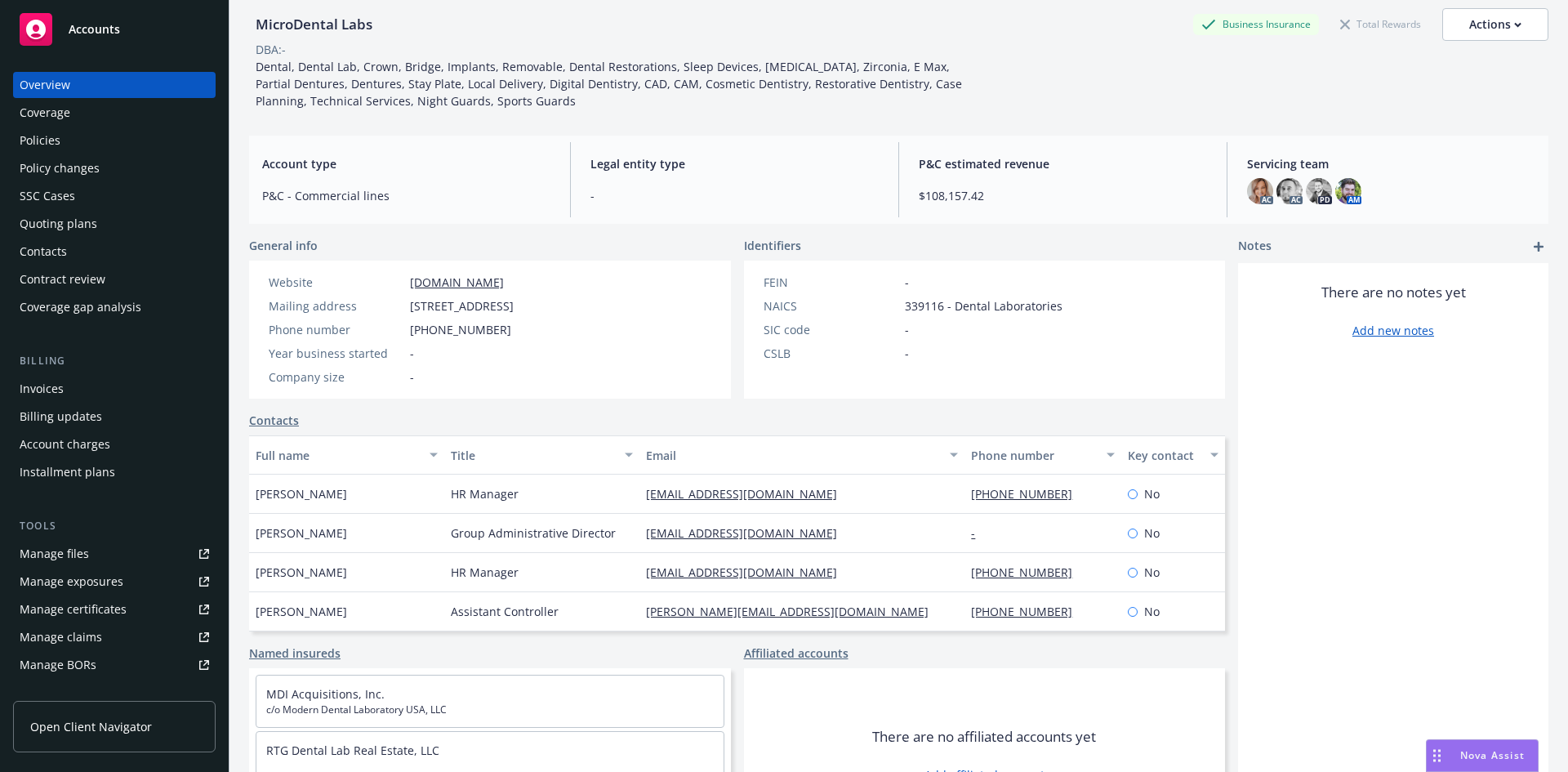
scroll to position [141, 0]
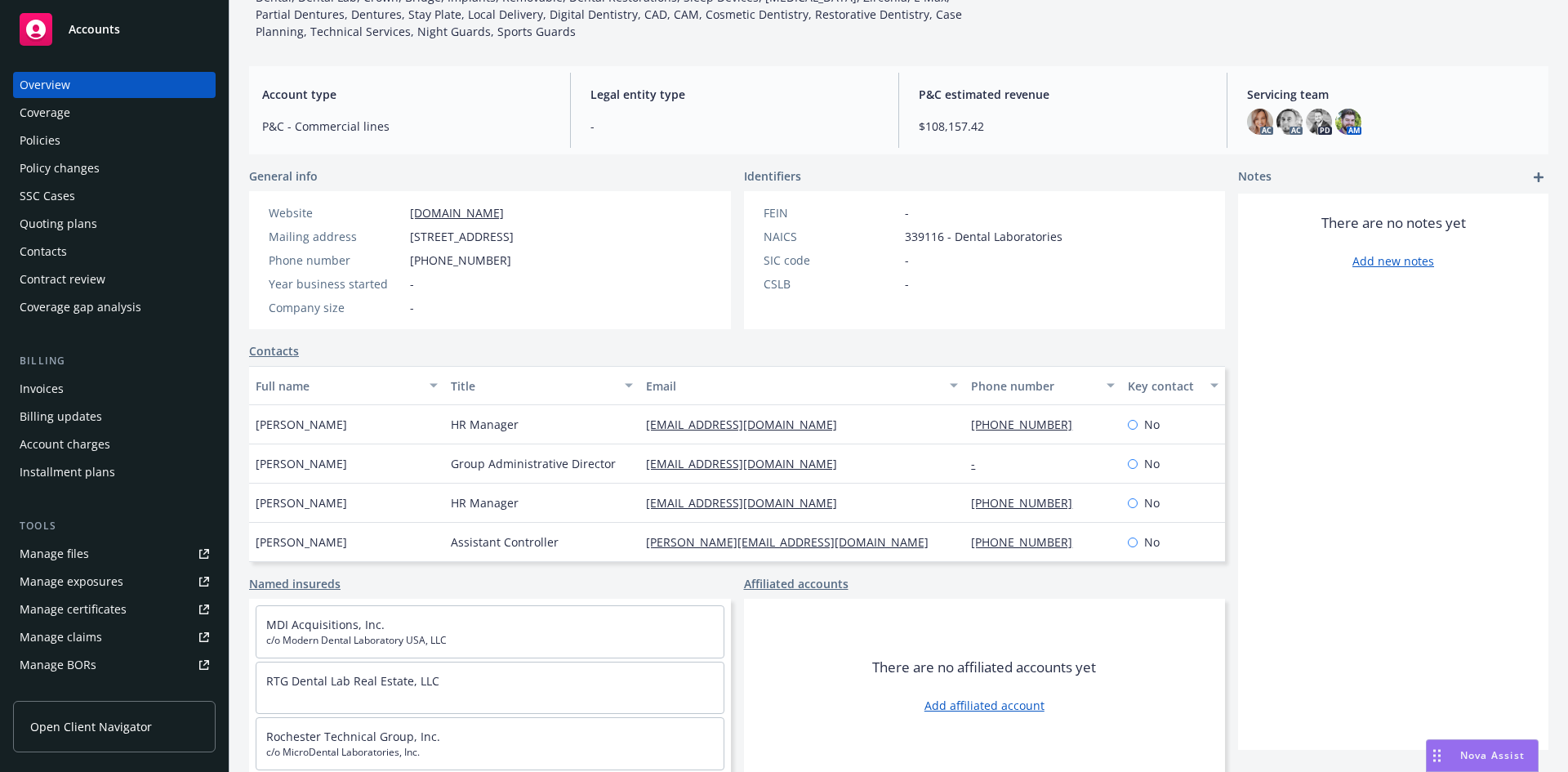
click at [74, 143] on div "Policies" at bounding box center [115, 141] width 190 height 27
